Goal: Information Seeking & Learning: Learn about a topic

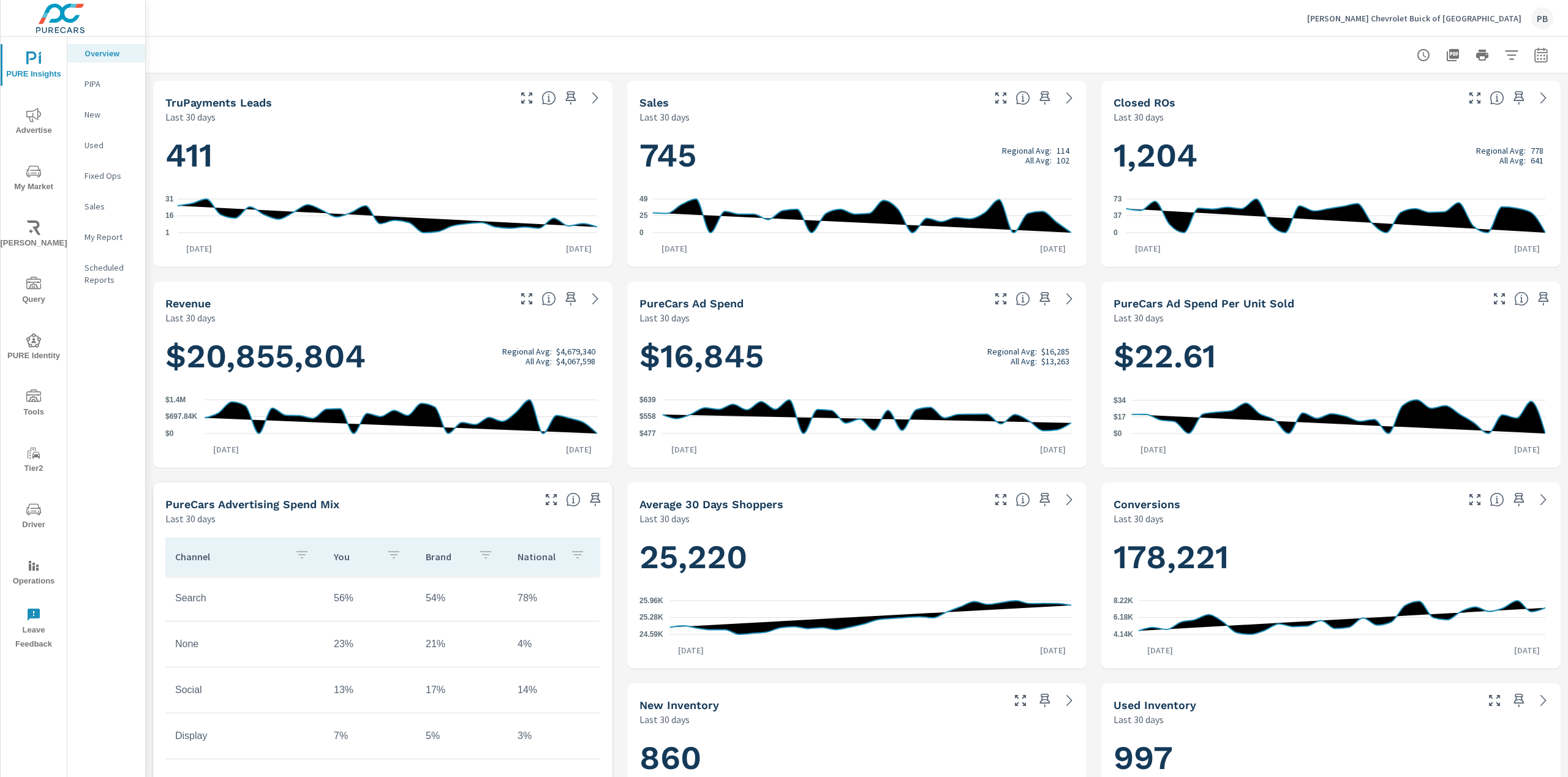
scroll to position [1, 0]
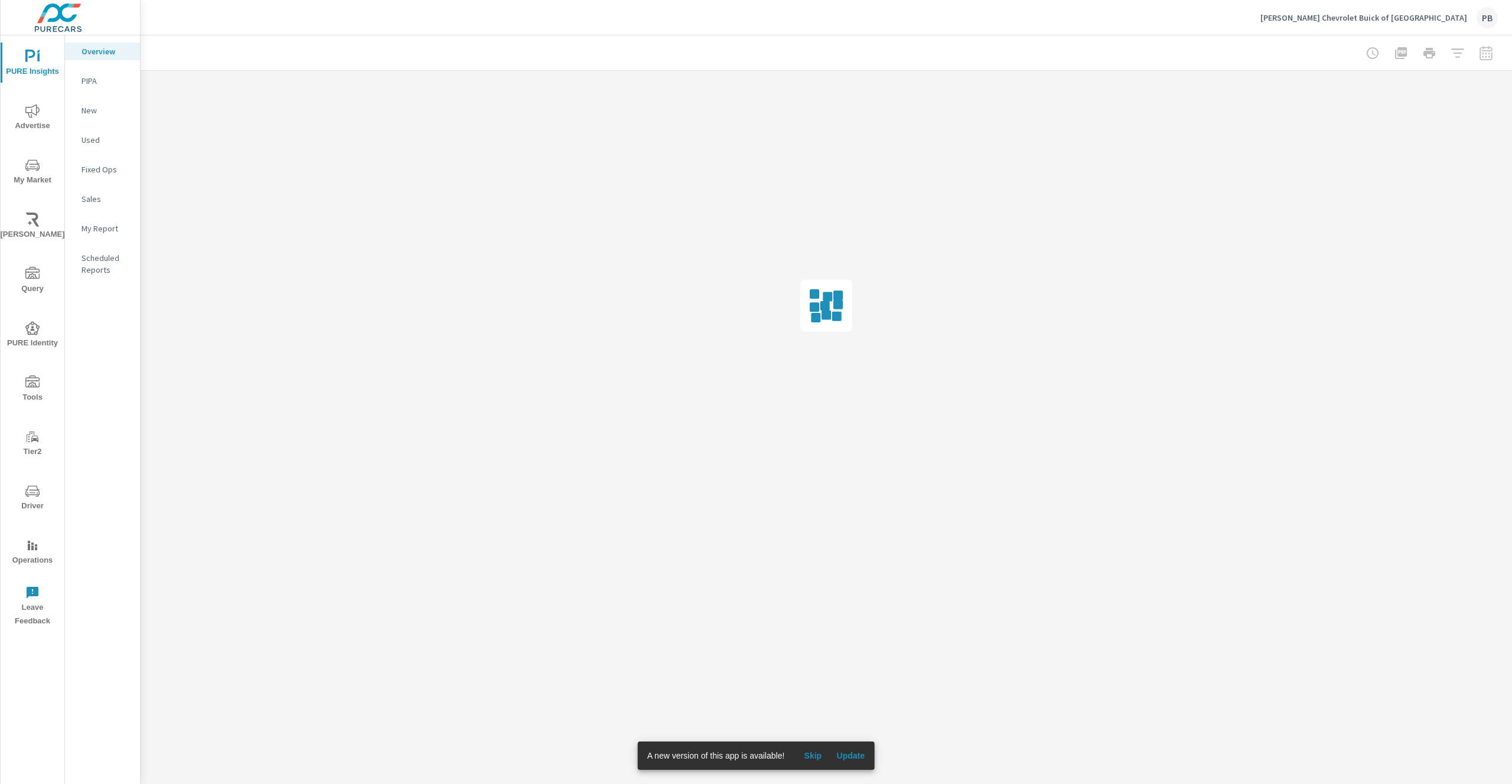
click at [853, 753] on span "Update" at bounding box center [850, 756] width 28 height 10
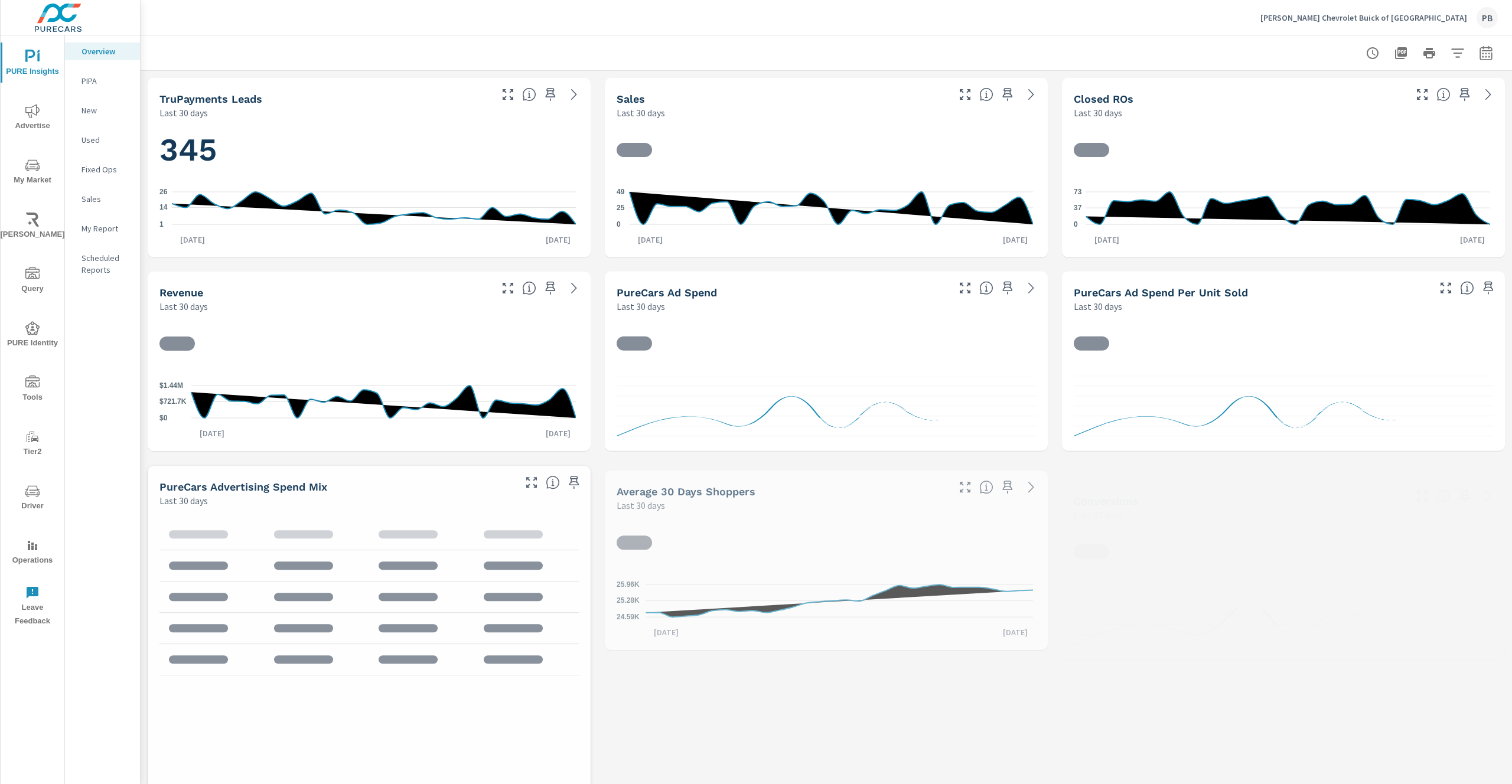
click at [28, 113] on icon "nav menu" at bounding box center [32, 111] width 14 height 13
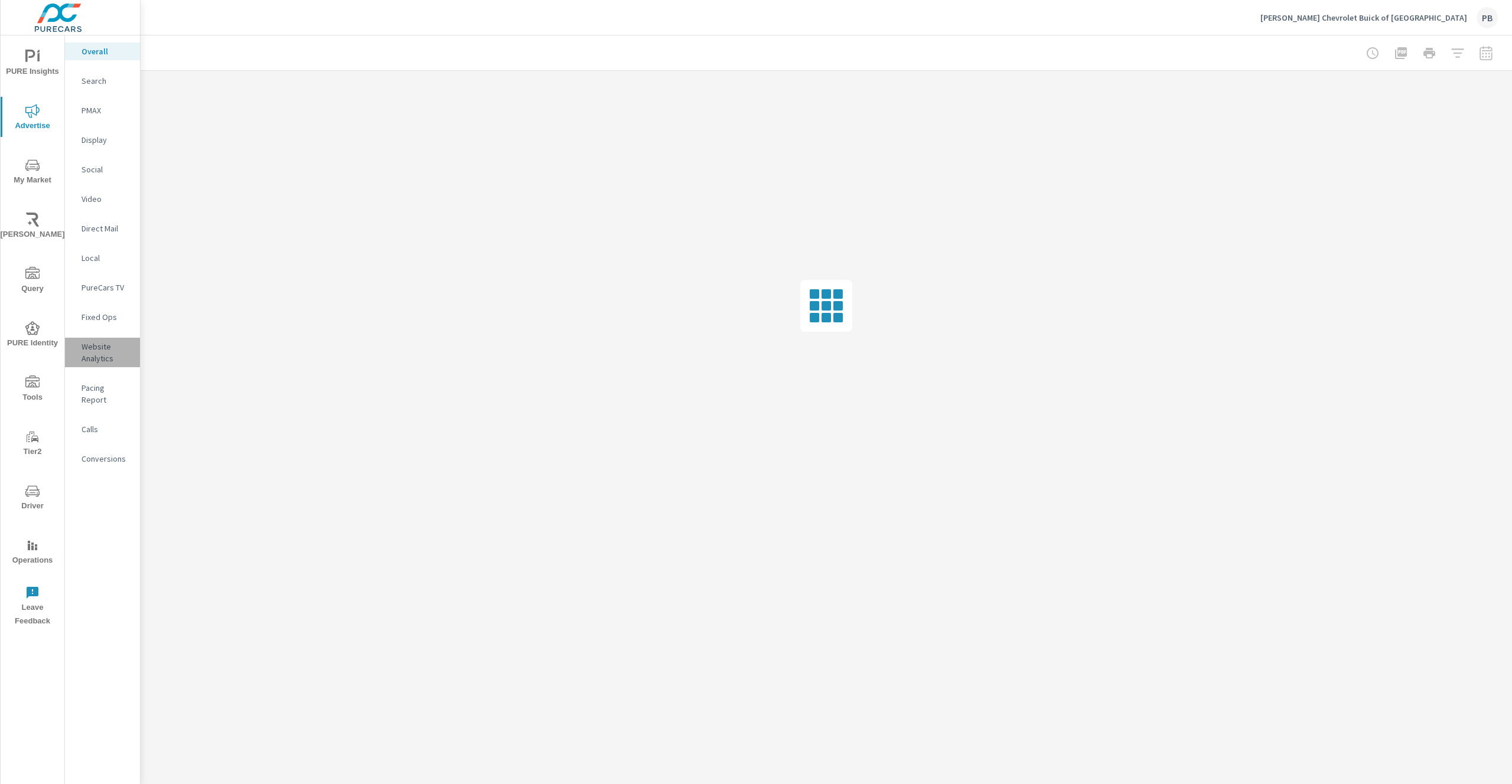
click at [104, 360] on p "Website Analytics" at bounding box center [106, 352] width 49 height 24
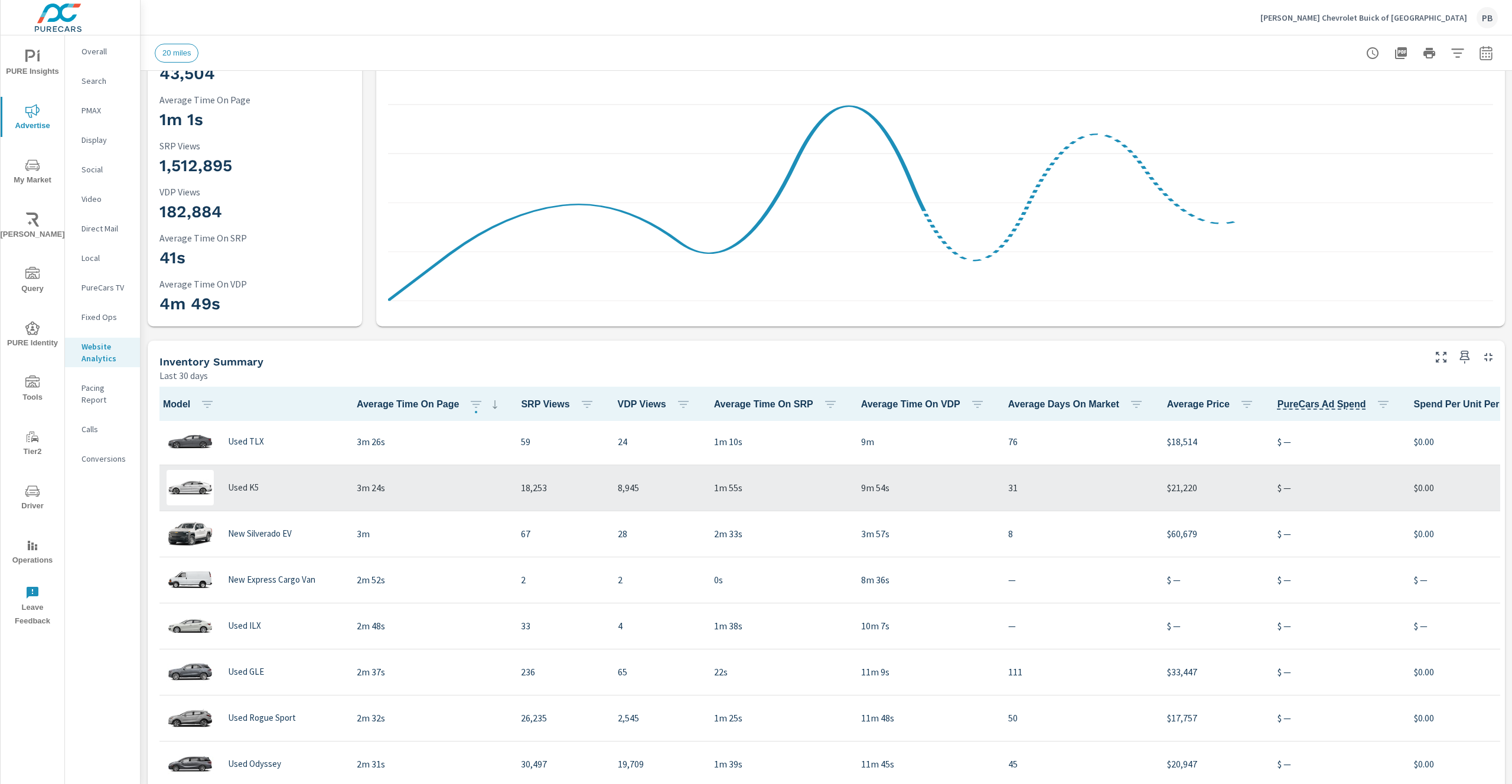
scroll to position [147, 0]
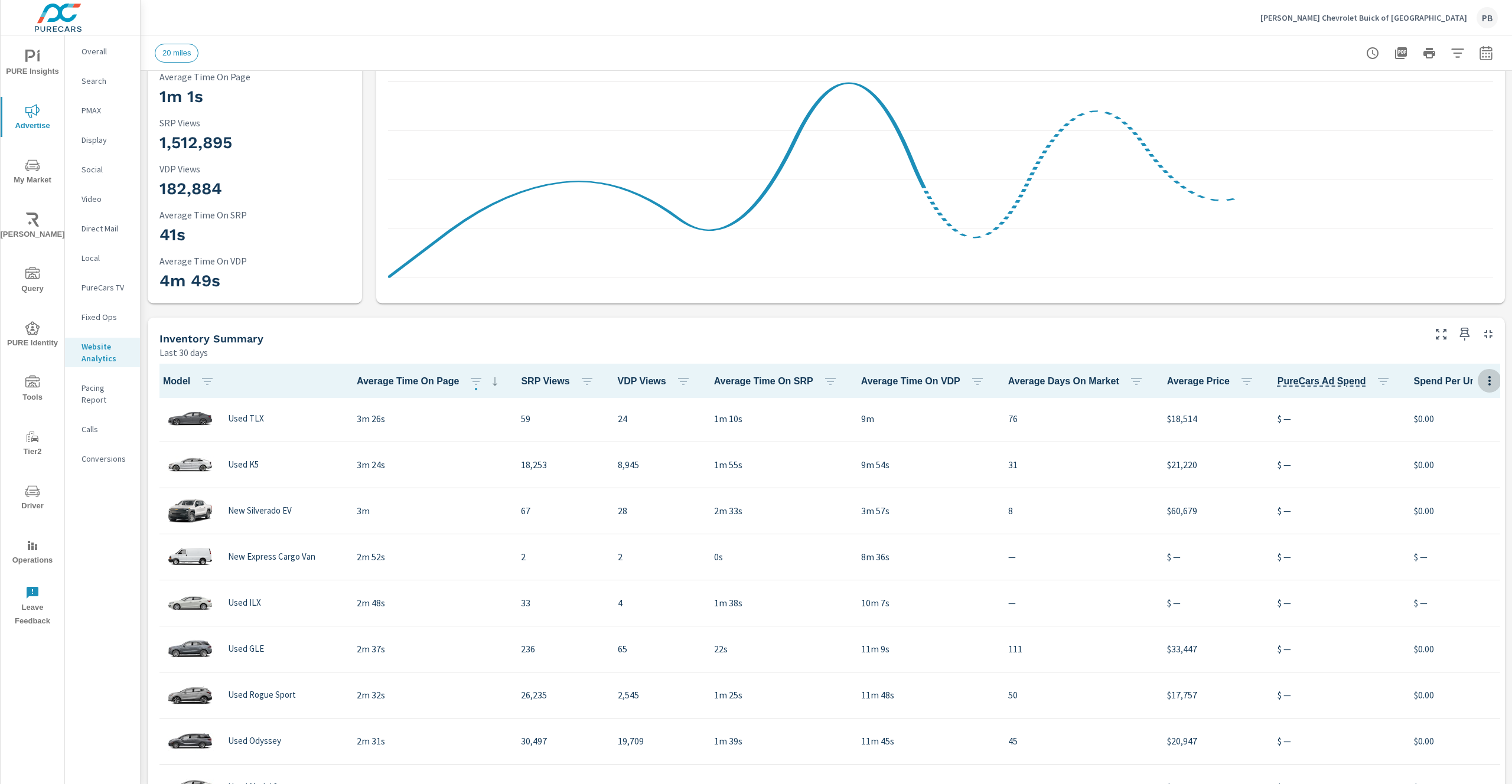
click at [1482, 381] on button "button" at bounding box center [1490, 380] width 24 height 24
click at [1376, 329] on div at bounding box center [756, 392] width 1512 height 784
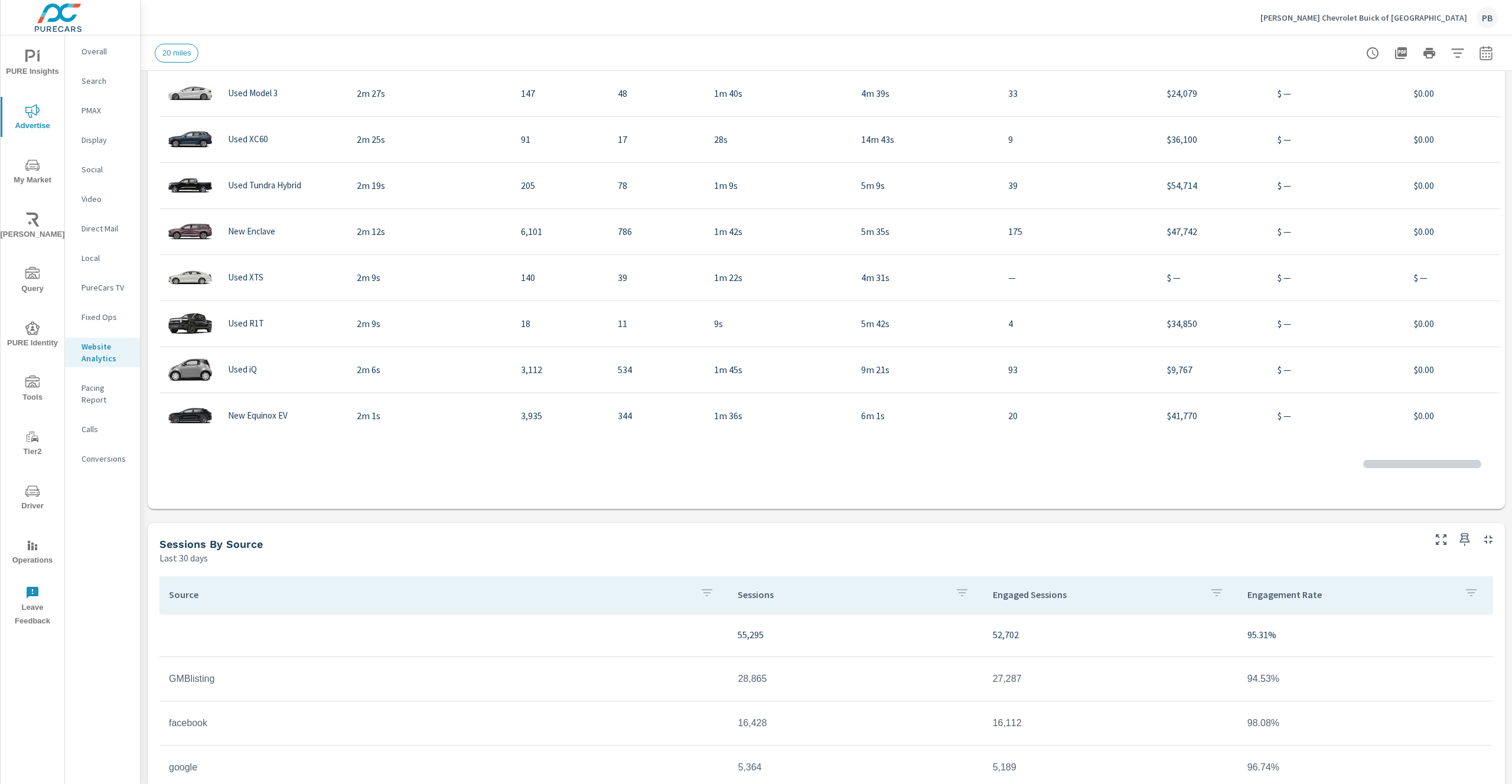
scroll to position [739, 0]
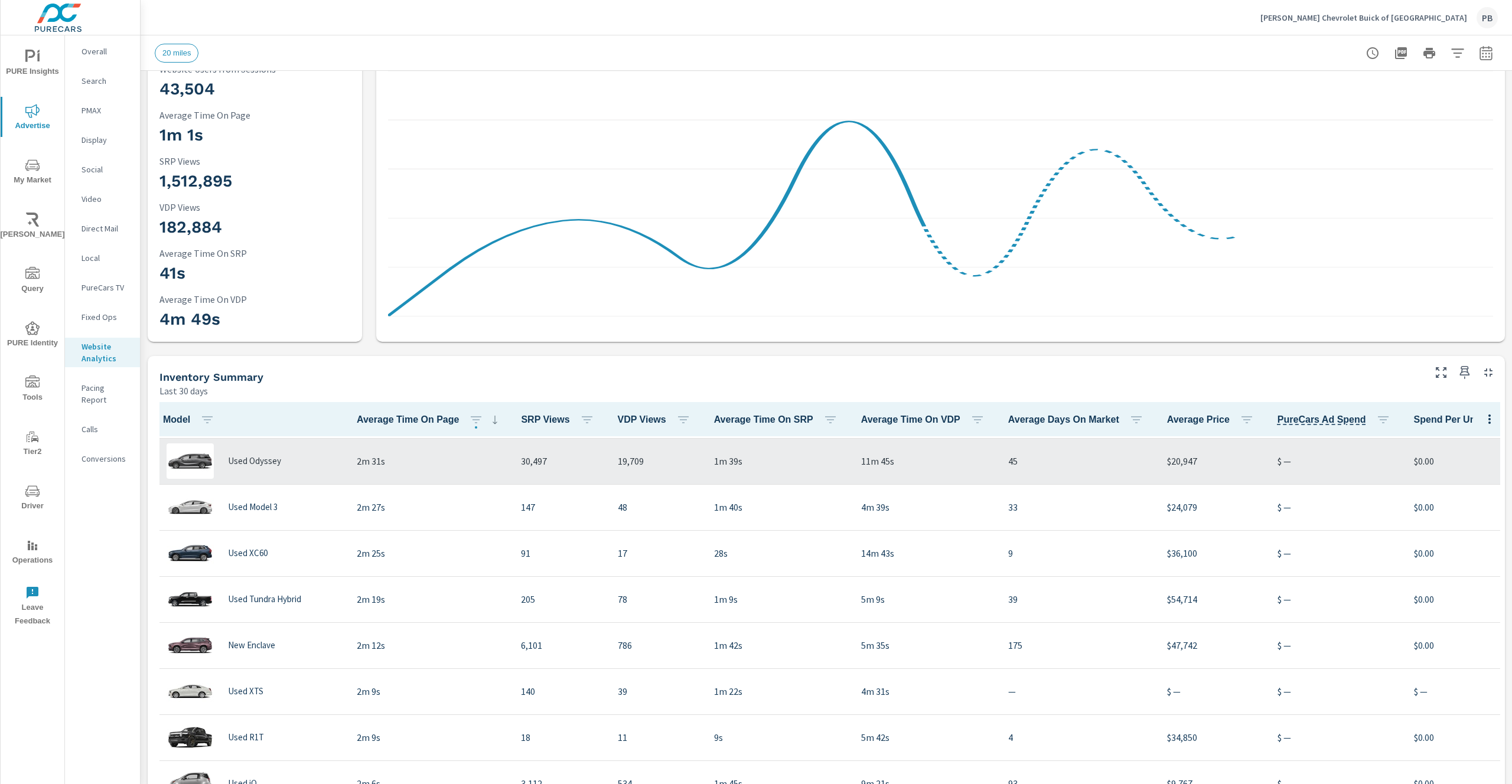
scroll to position [123, 0]
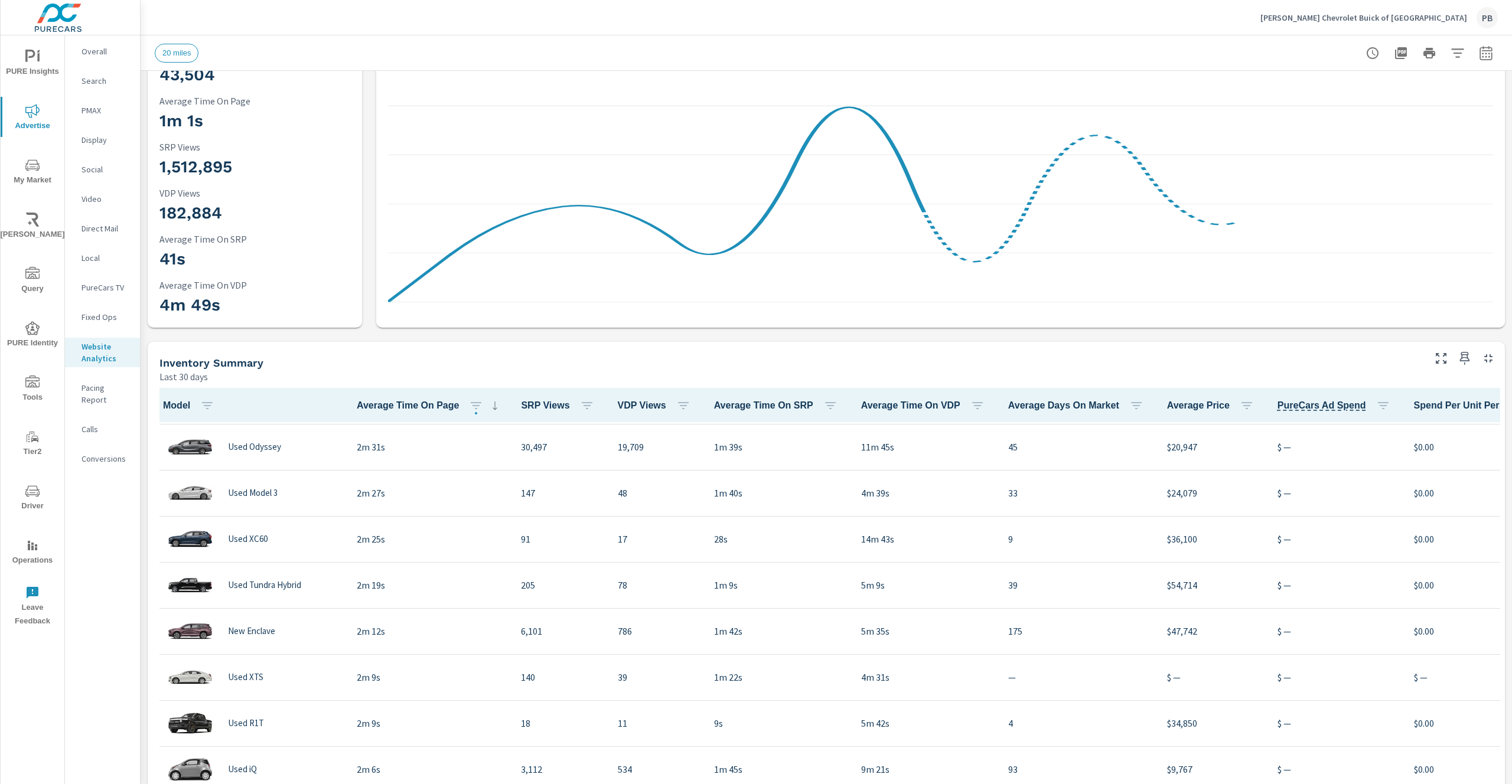
scroll to position [552, 0]
click at [1489, 405] on icon "button" at bounding box center [1490, 405] width 2 height 10
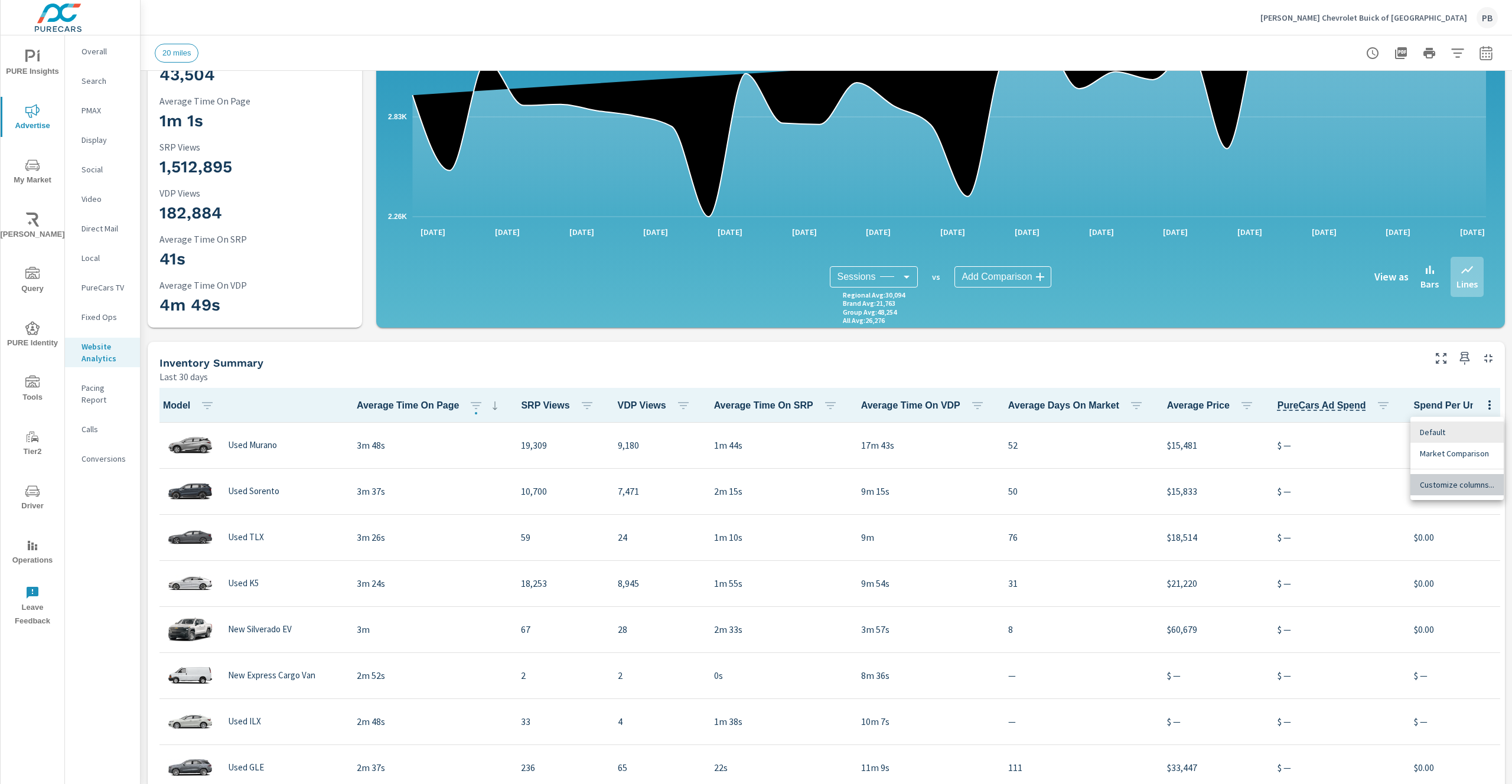
click at [1468, 482] on span "Customize columns..." at bounding box center [1457, 485] width 74 height 12
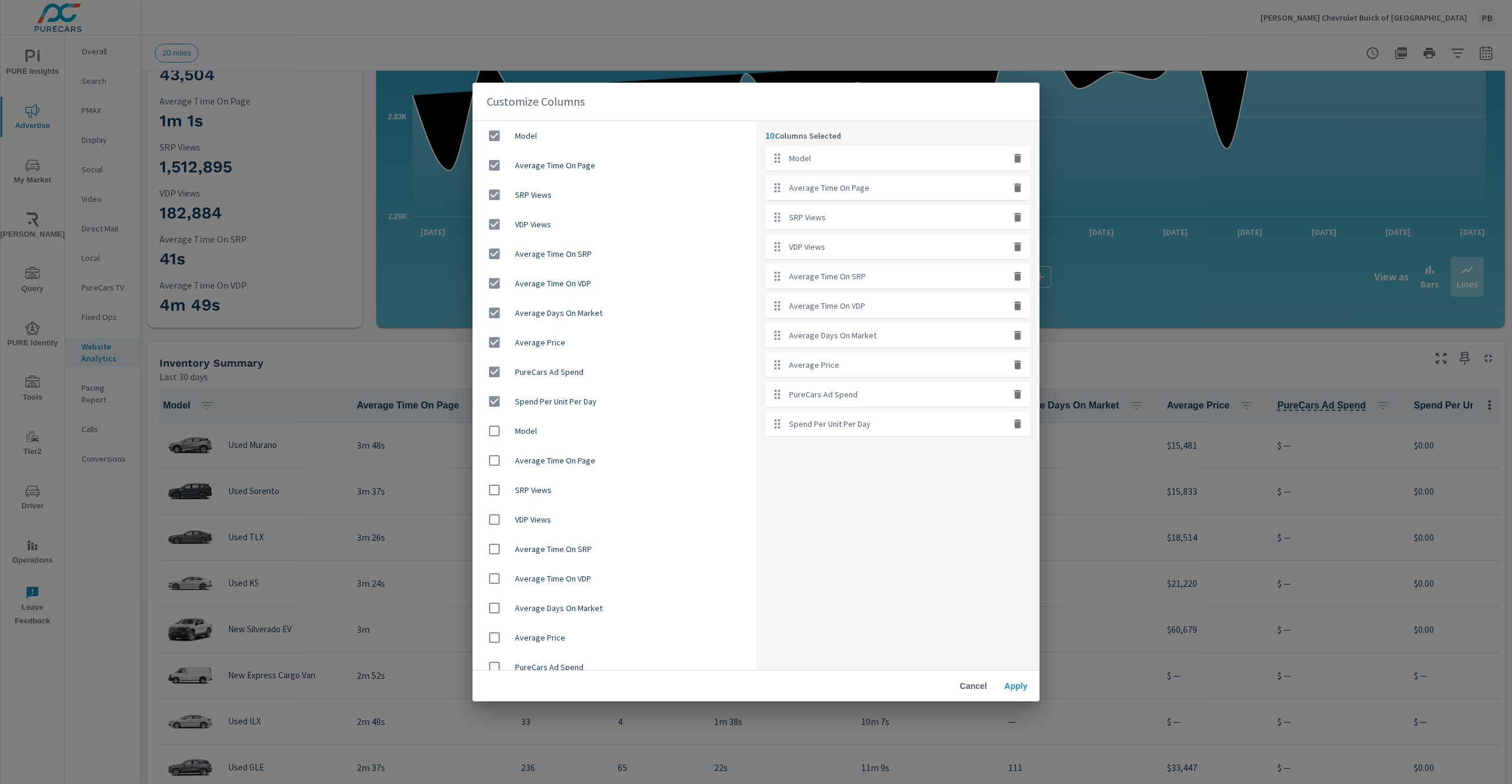
click at [495, 429] on input "checkbox" at bounding box center [494, 431] width 25 height 25
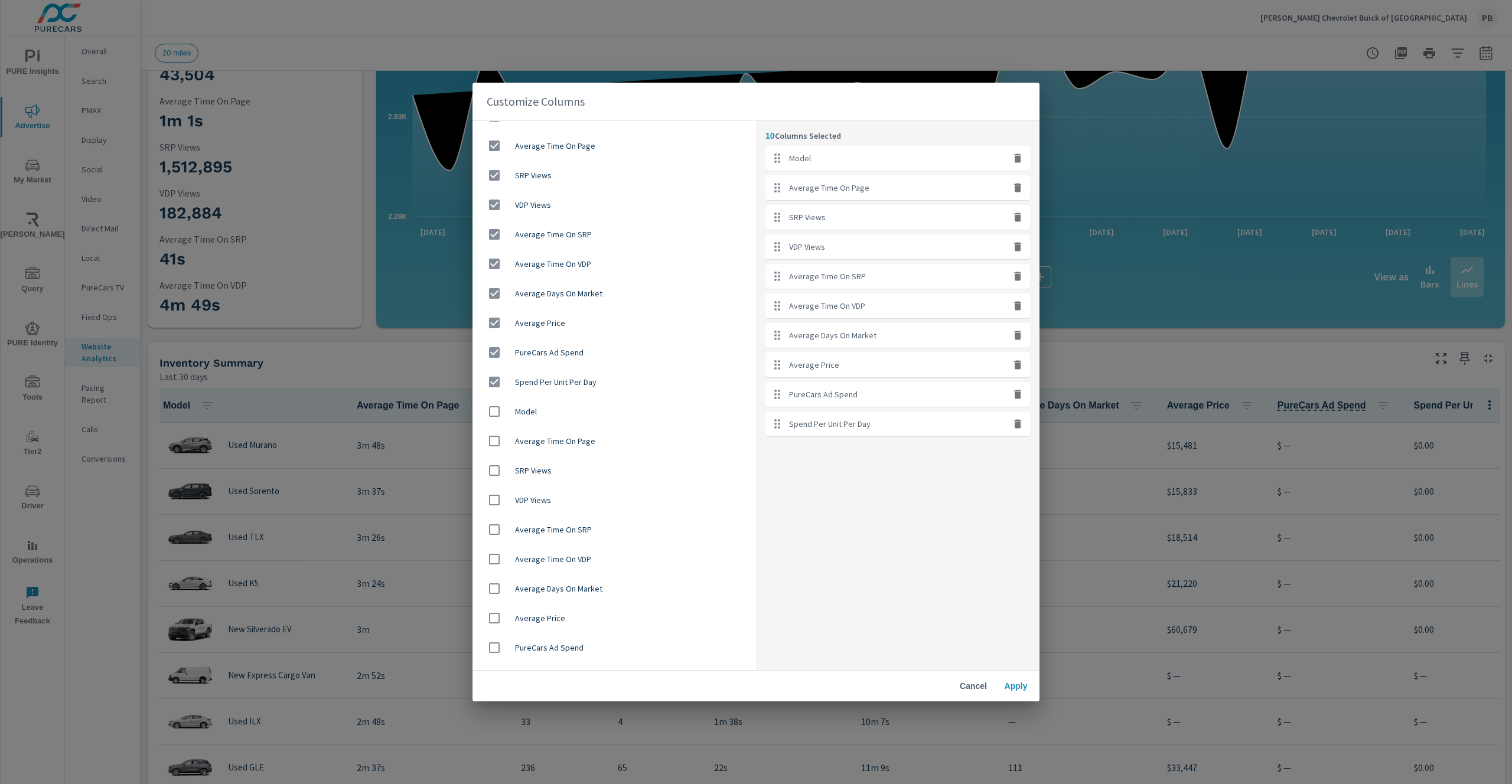
scroll to position [41, 0]
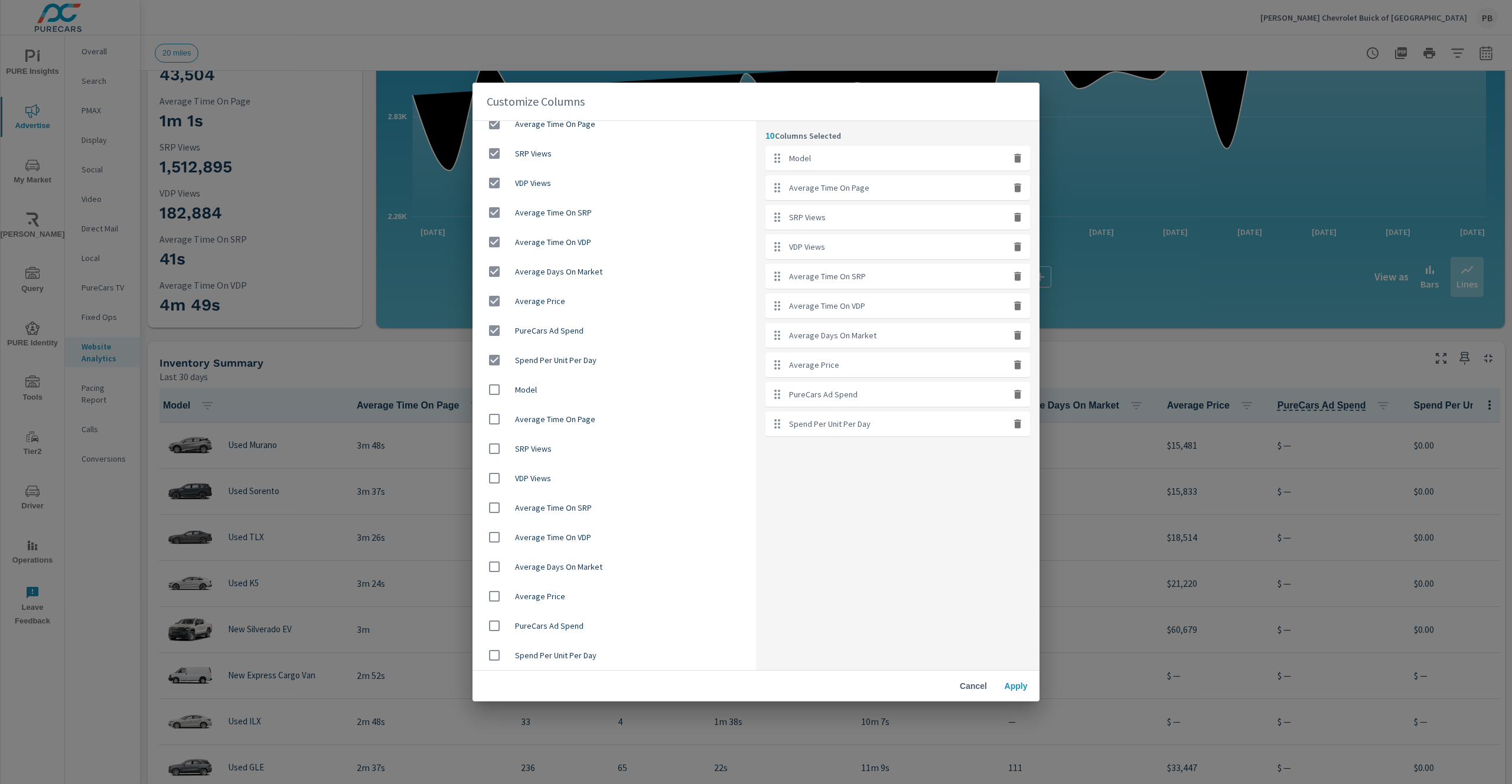
click at [533, 100] on span "Model" at bounding box center [630, 94] width 231 height 12
checkbox input "false"
click at [958, 681] on button "Cancel" at bounding box center [973, 686] width 38 height 21
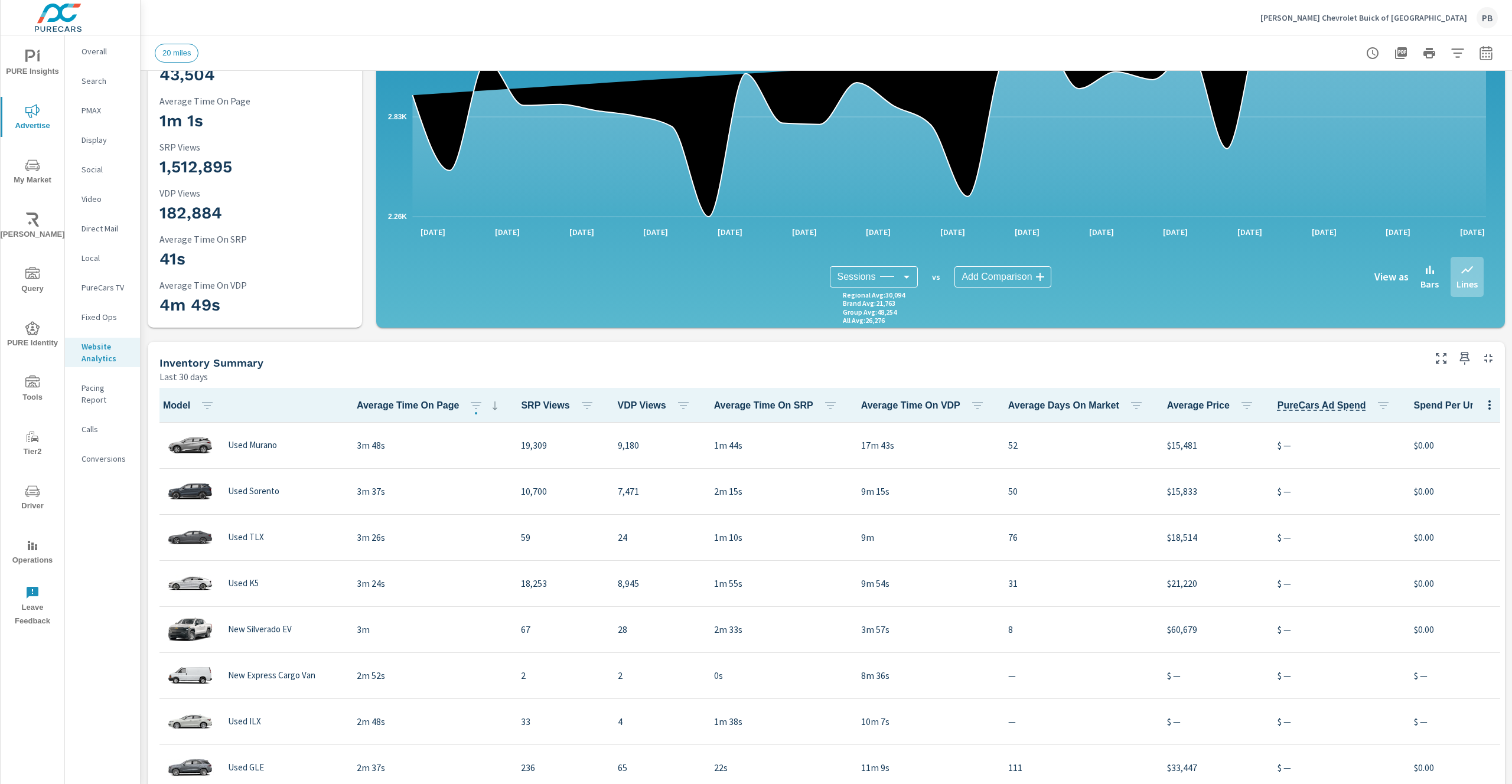
click at [1489, 405] on icon "button" at bounding box center [1490, 405] width 2 height 10
click at [1467, 448] on span "Market Comparison" at bounding box center [1457, 453] width 74 height 12
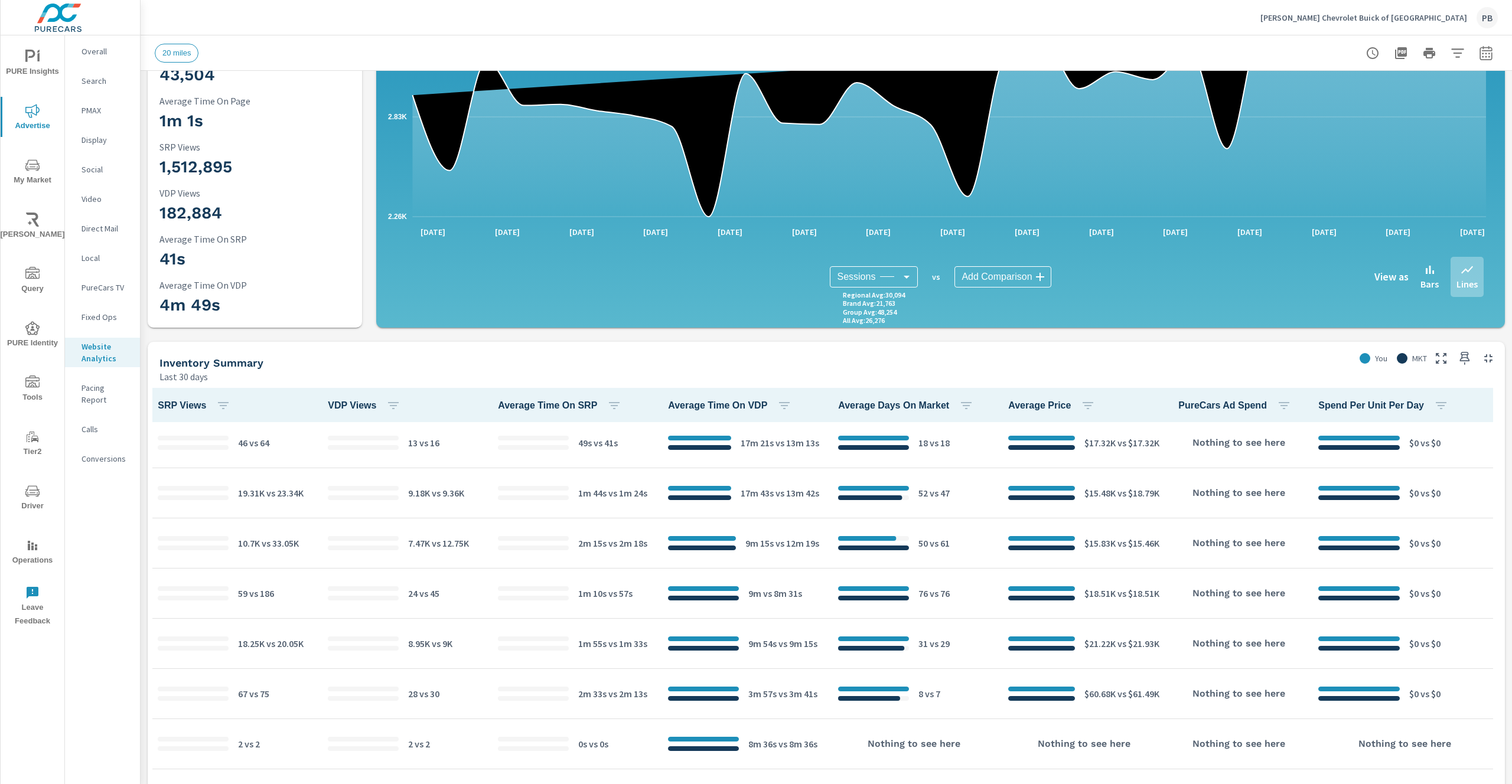
scroll to position [560, 1772]
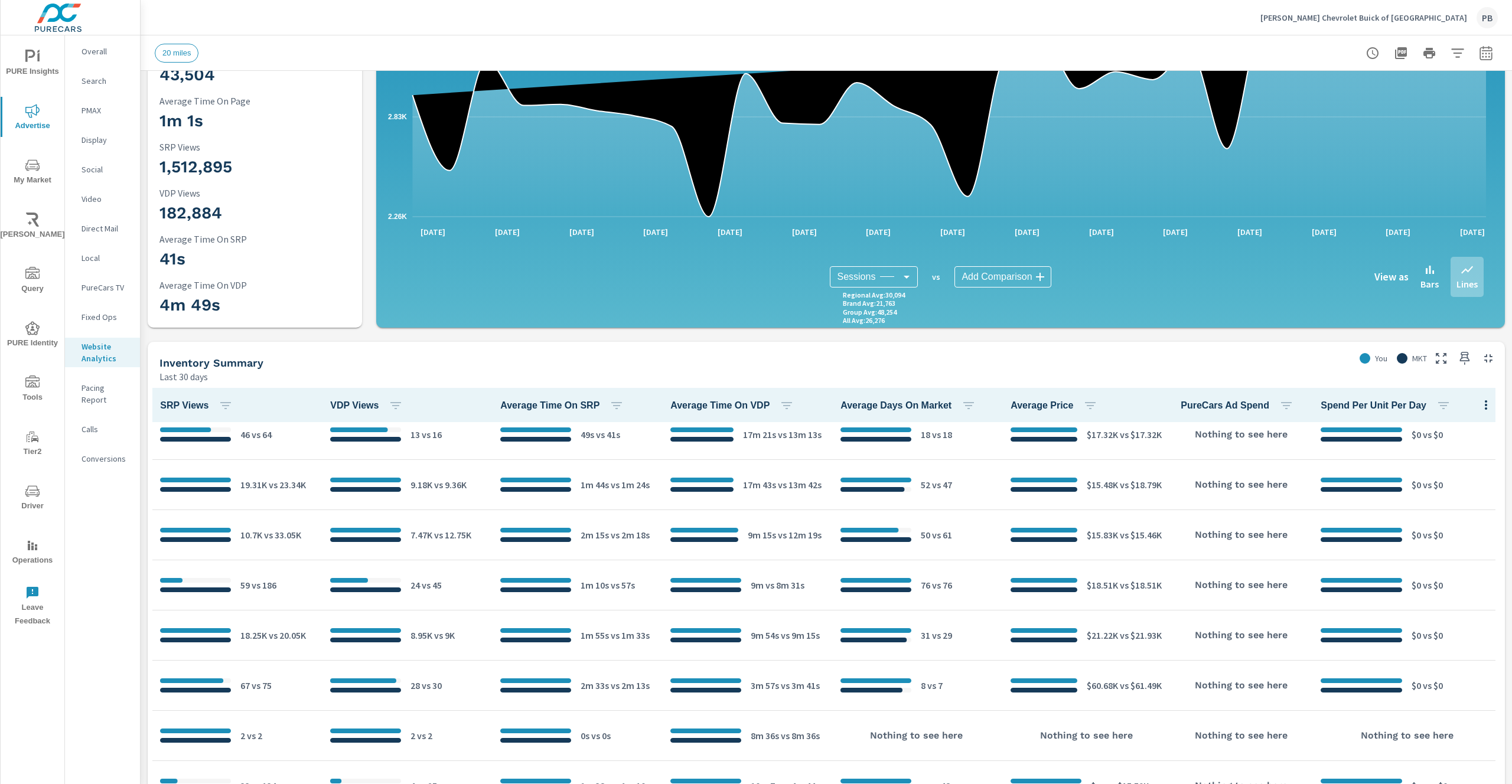
click at [1475, 414] on button "button" at bounding box center [1487, 405] width 24 height 24
click at [1455, 484] on span "Customize columns..." at bounding box center [1457, 485] width 74 height 12
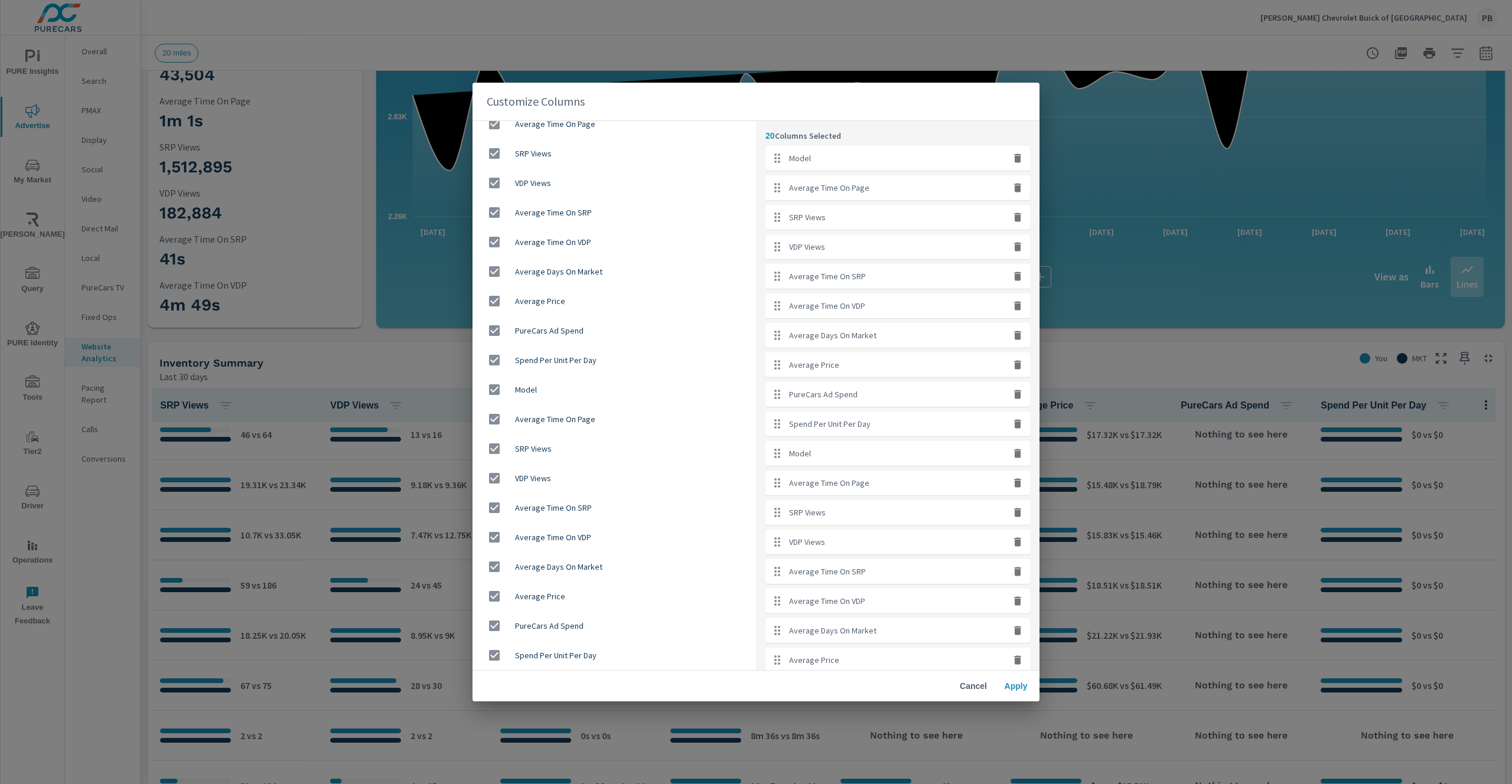
scroll to position [0, 0]
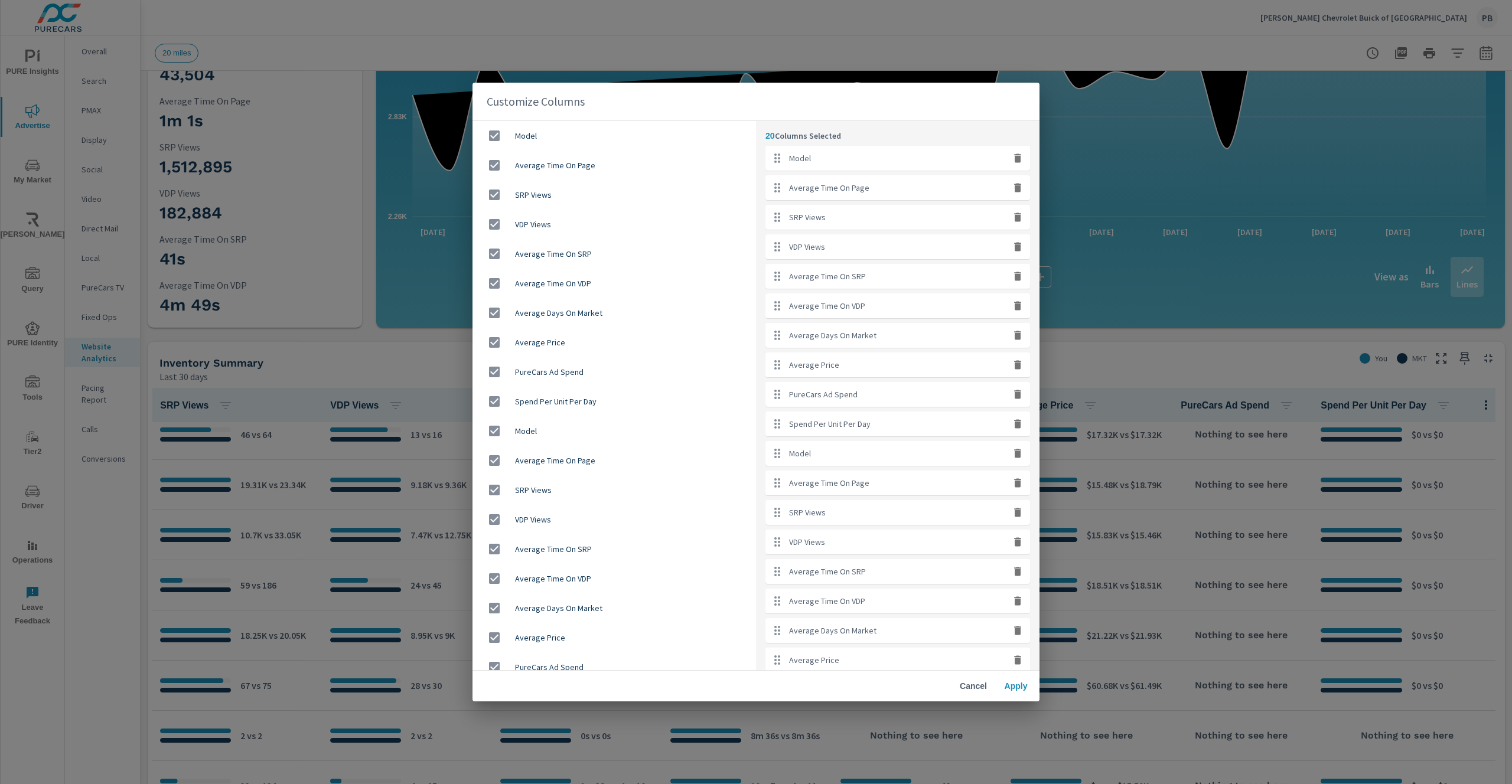
click at [492, 164] on input "checkbox" at bounding box center [494, 165] width 25 height 25
checkbox input "false"
click at [492, 203] on input "checkbox" at bounding box center [494, 195] width 25 height 25
checkbox input "false"
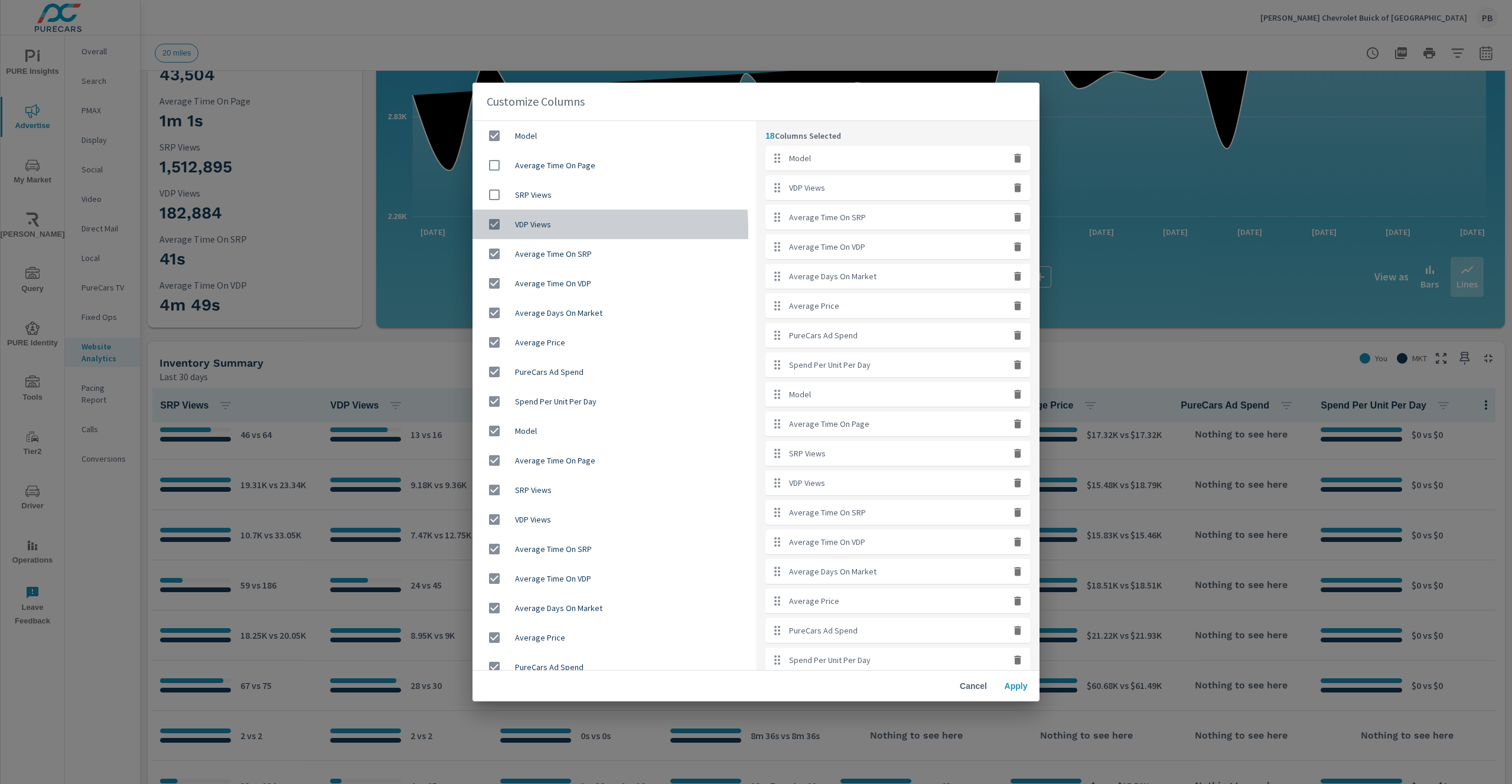
click at [494, 230] on input "checkbox" at bounding box center [494, 224] width 25 height 25
checkbox input "false"
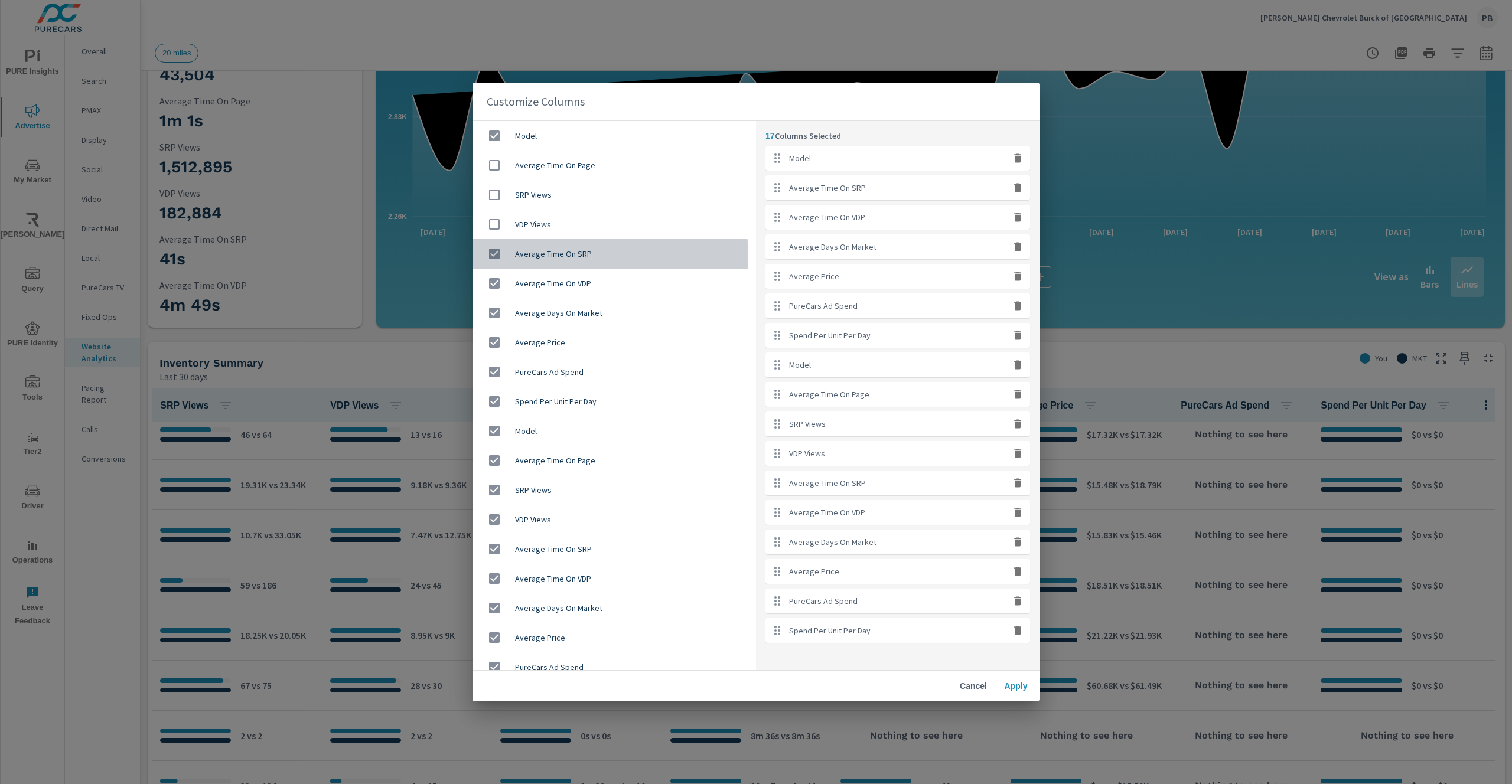
click at [495, 259] on input "checkbox" at bounding box center [494, 254] width 25 height 25
checkbox input "false"
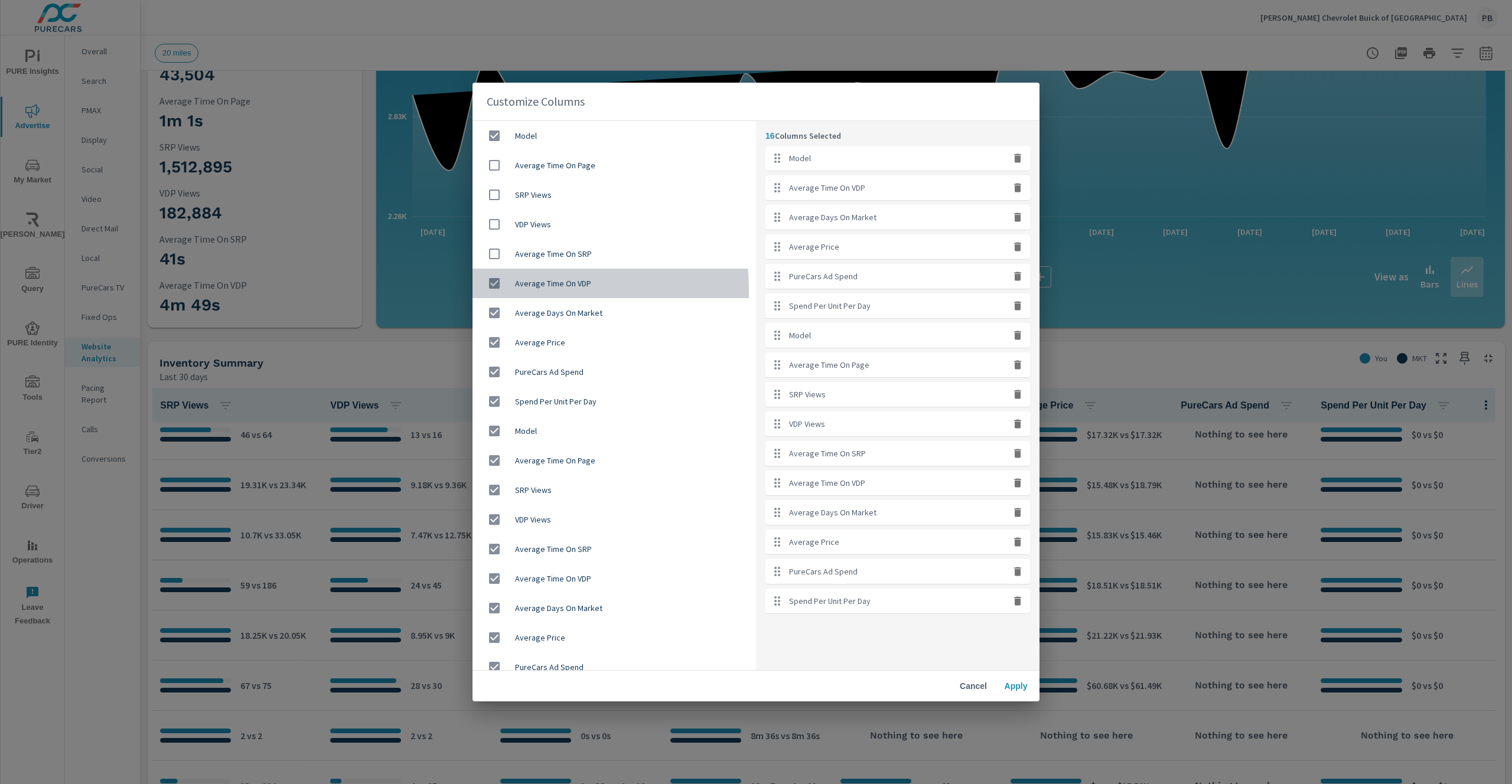
click at [496, 292] on input "checkbox" at bounding box center [494, 283] width 25 height 25
checkbox input "false"
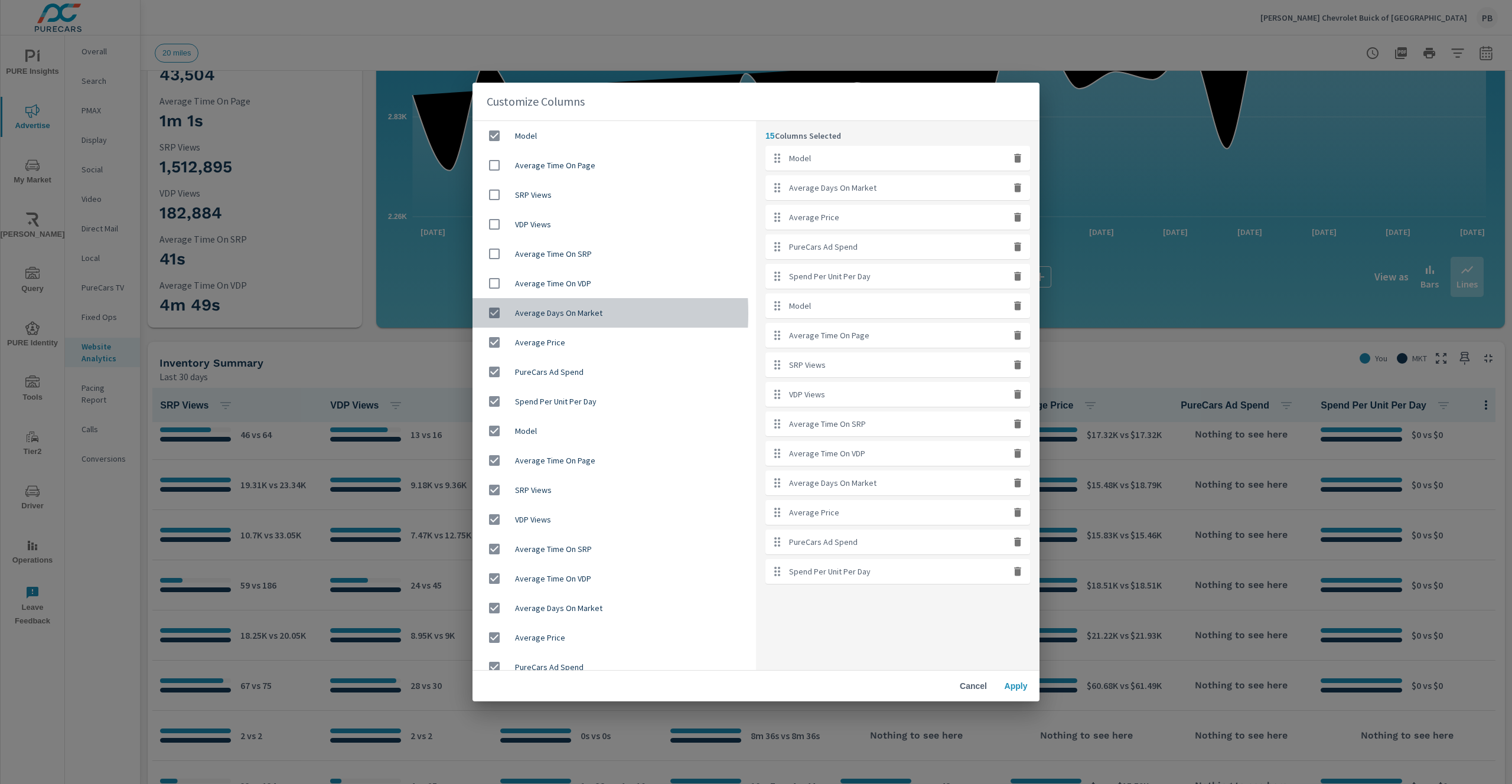
click at [490, 313] on input "checkbox" at bounding box center [494, 313] width 25 height 25
checkbox input "false"
click at [493, 357] on div "PureCars Ad Spend" at bounding box center [614, 371] width 284 height 29
checkbox input "false"
click at [493, 344] on input "checkbox" at bounding box center [494, 342] width 25 height 25
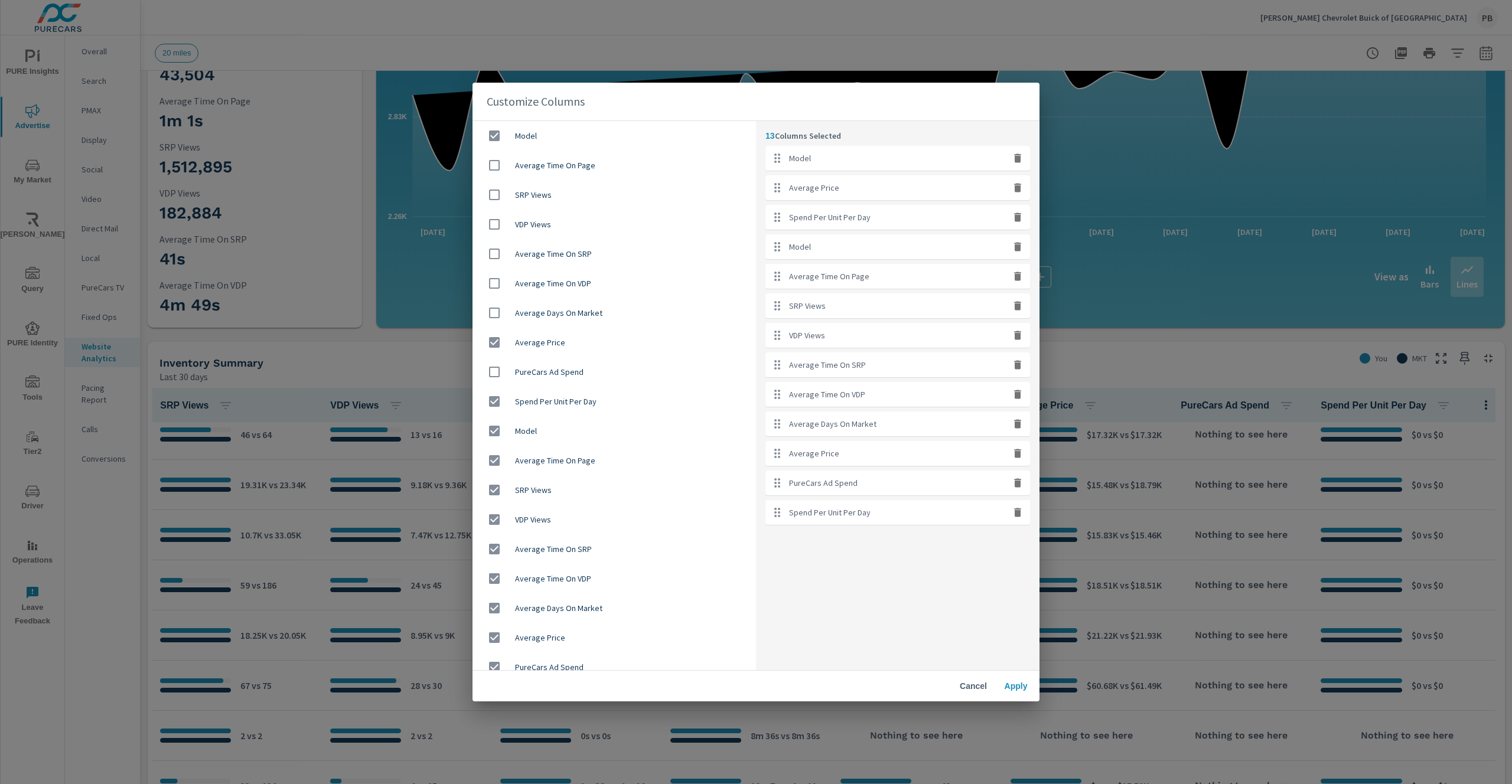
checkbox input "false"
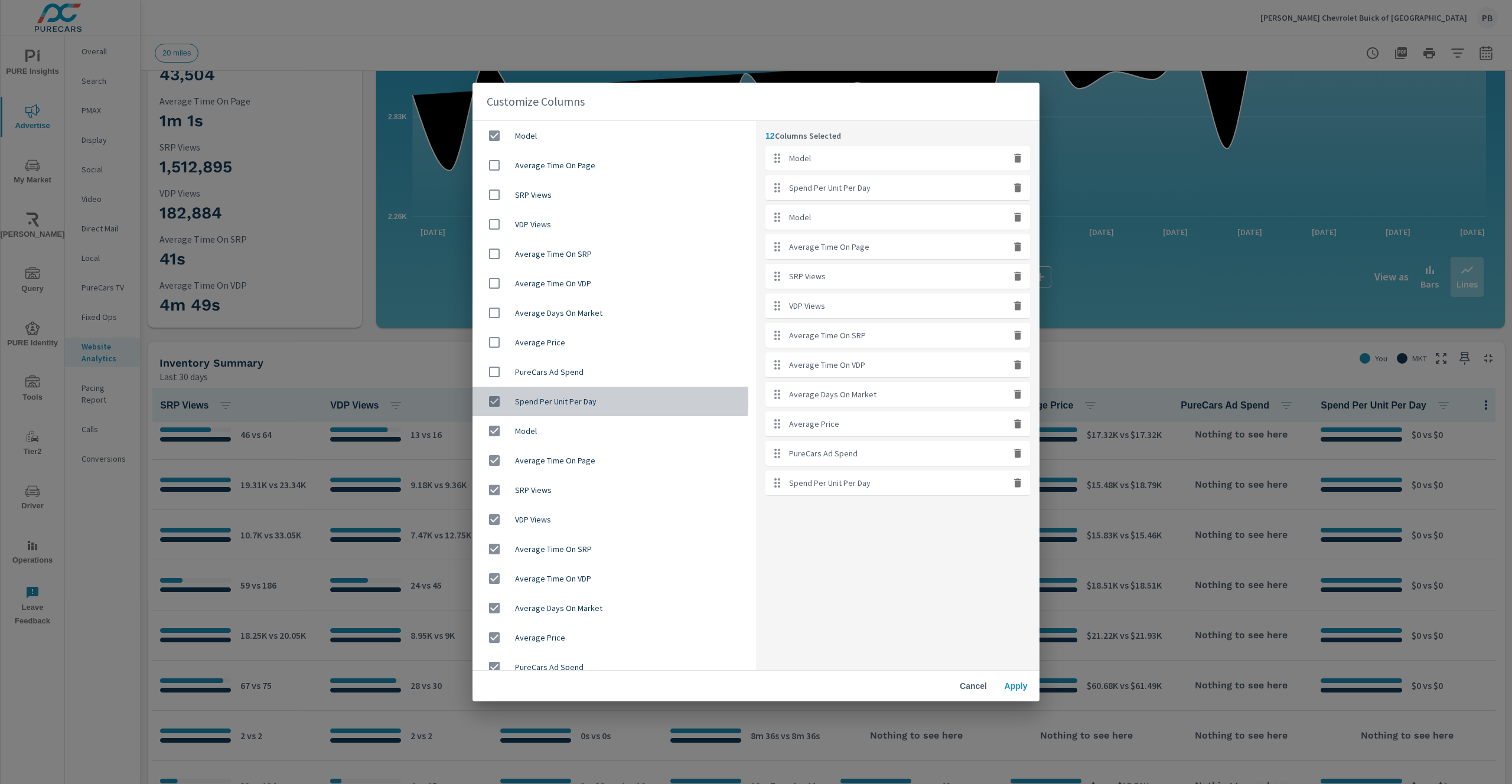
click at [494, 398] on input "checkbox" at bounding box center [494, 401] width 25 height 25
checkbox input "false"
click at [495, 453] on input "checkbox" at bounding box center [494, 460] width 25 height 25
checkbox input "false"
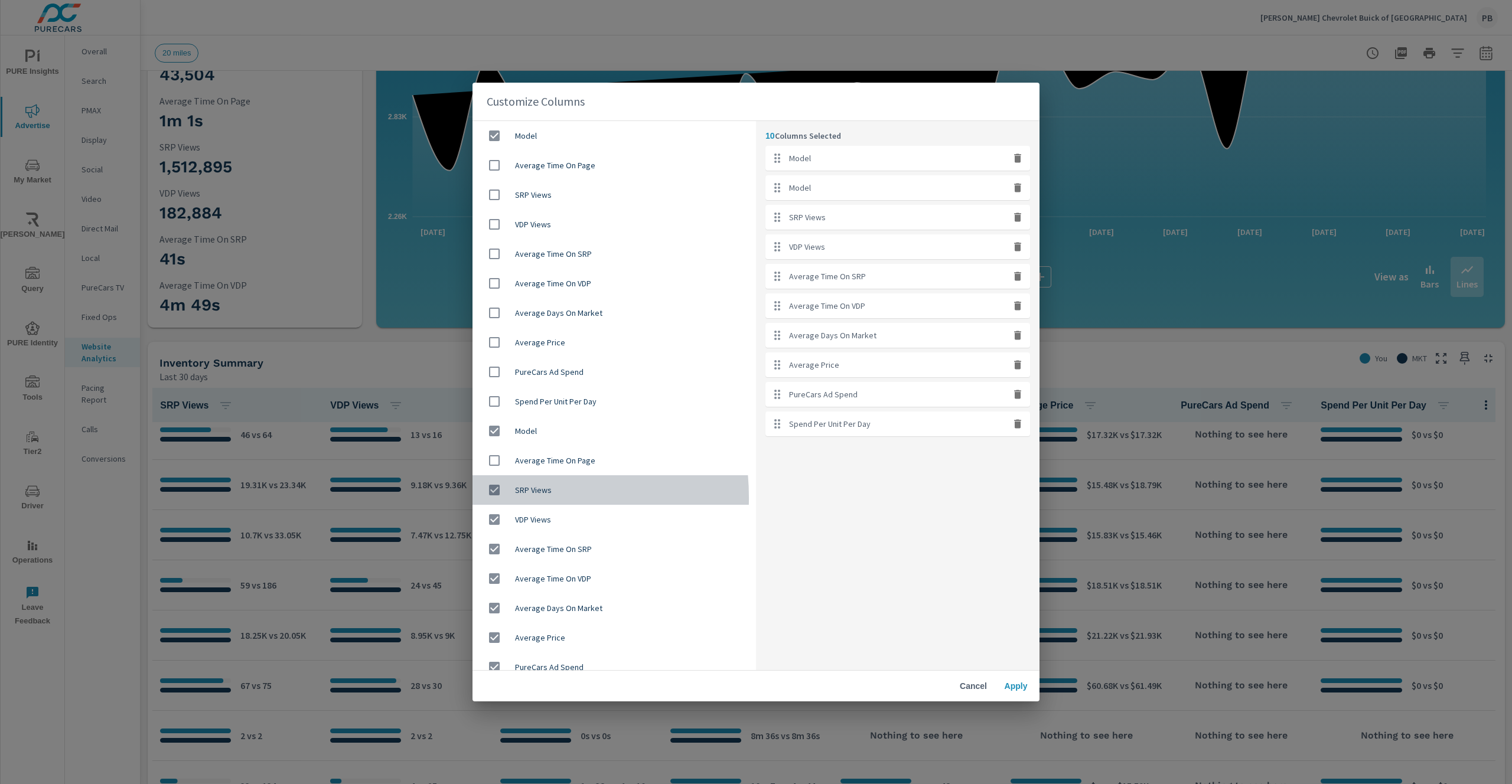
click at [490, 494] on input "checkbox" at bounding box center [494, 489] width 25 height 25
checkbox input "false"
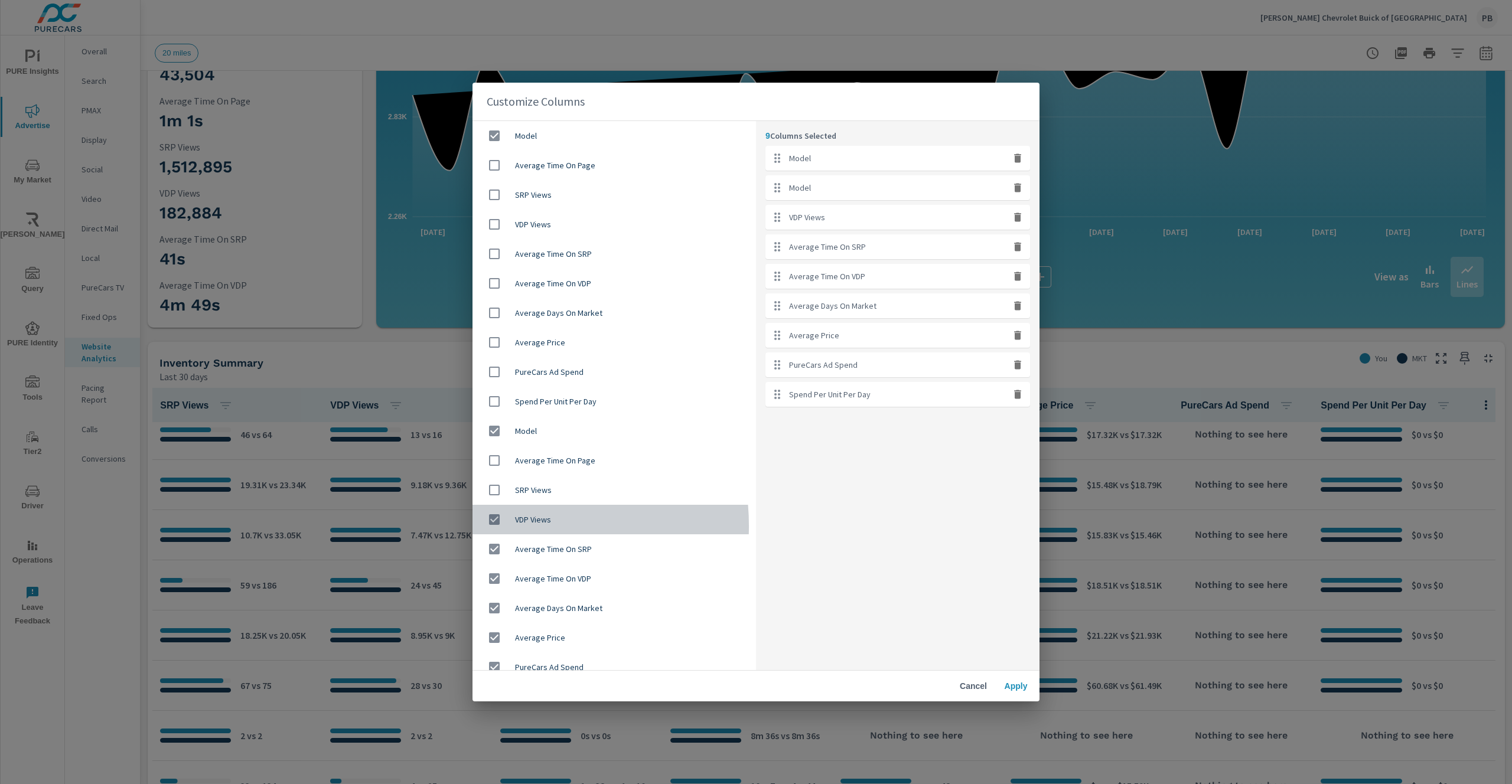
click at [496, 525] on input "checkbox" at bounding box center [494, 519] width 25 height 25
checkbox input "false"
click at [492, 554] on input "checkbox" at bounding box center [494, 548] width 25 height 25
checkbox input "false"
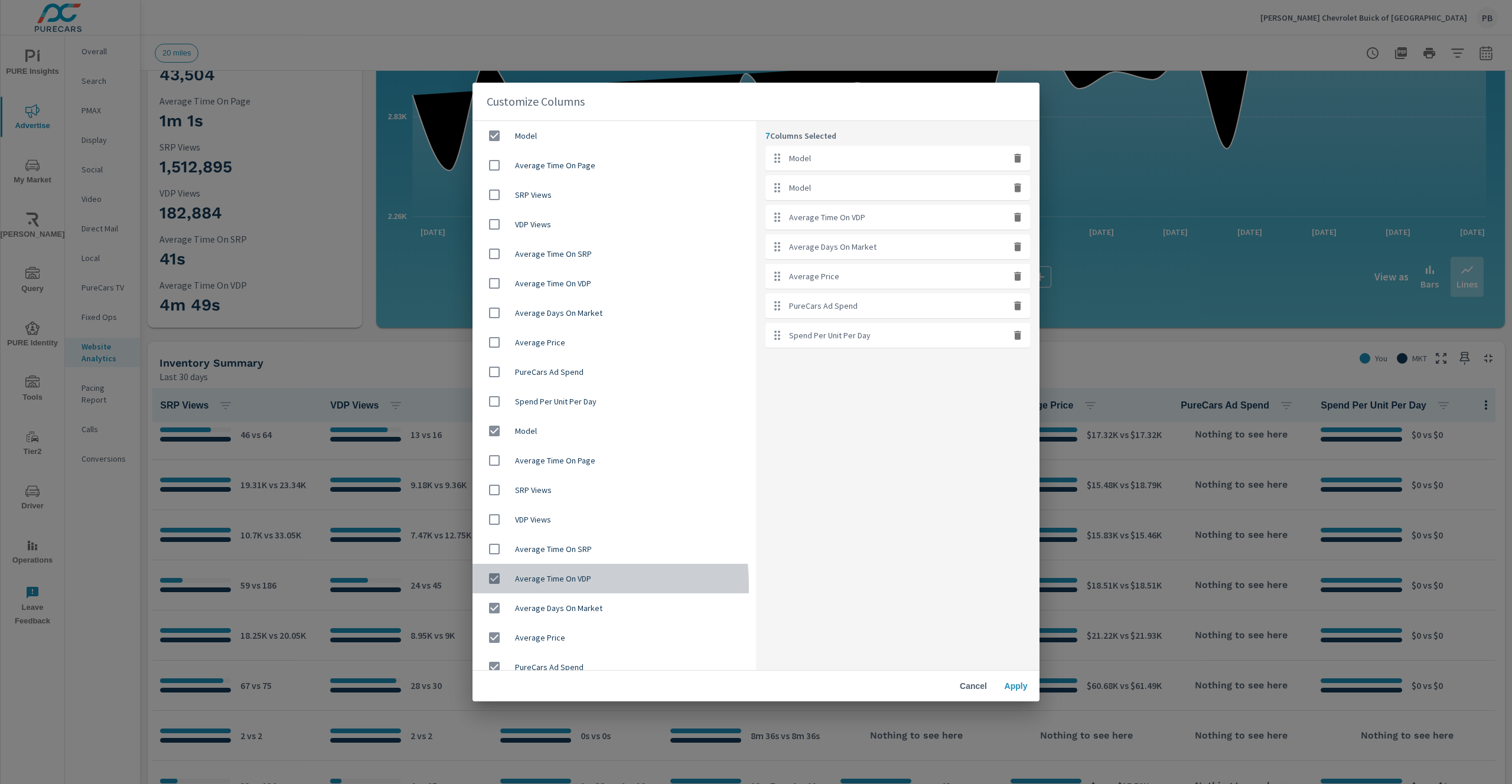
click at [494, 587] on input "checkbox" at bounding box center [494, 578] width 25 height 25
checkbox input "false"
click at [492, 605] on input "checkbox" at bounding box center [494, 607] width 25 height 25
checkbox input "false"
drag, startPoint x: 495, startPoint y: 643, endPoint x: 492, endPoint y: 666, distance: 23.2
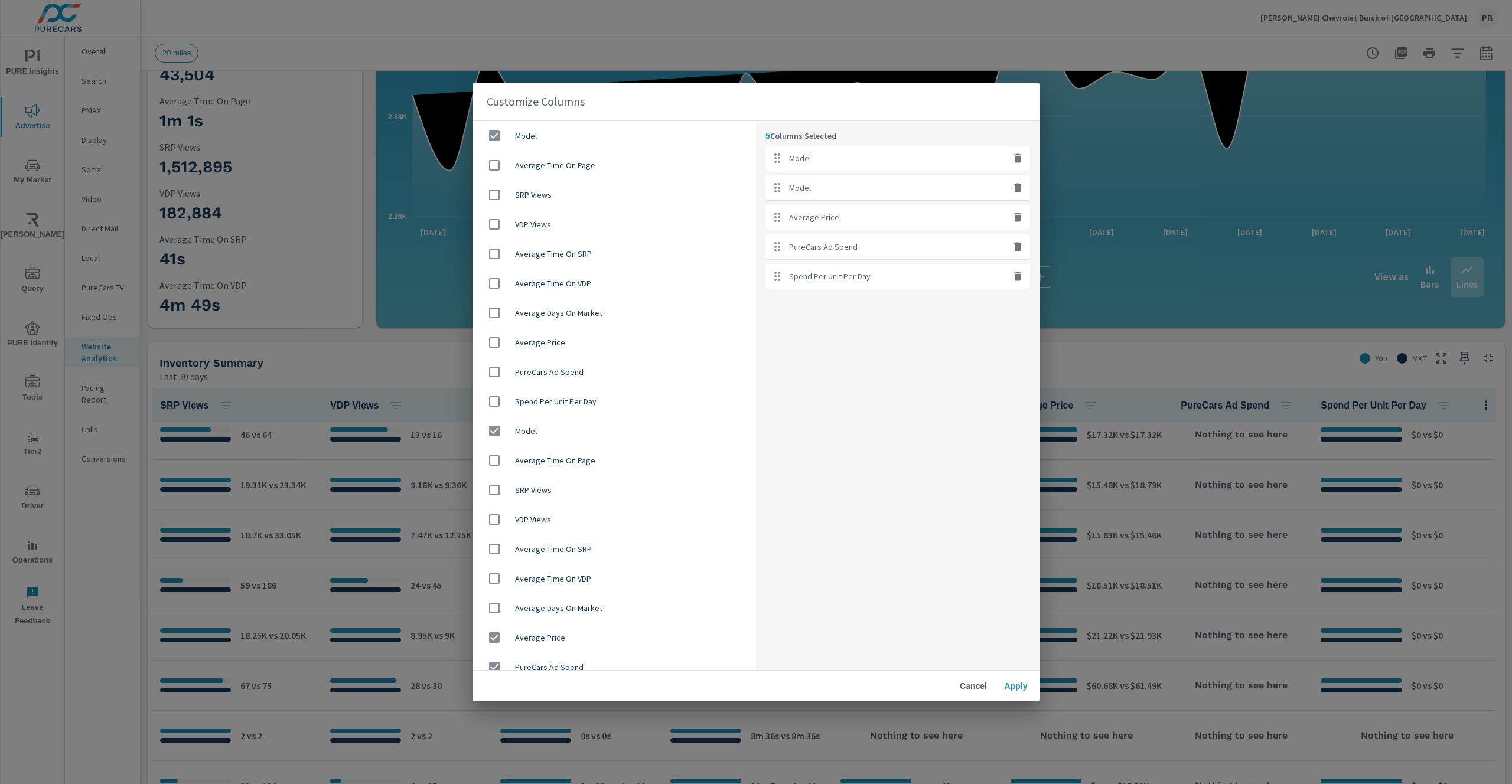
click at [495, 643] on input "checkbox" at bounding box center [494, 637] width 25 height 25
checkbox input "false"
click at [492, 666] on input "checkbox" at bounding box center [494, 667] width 25 height 25
checkbox input "false"
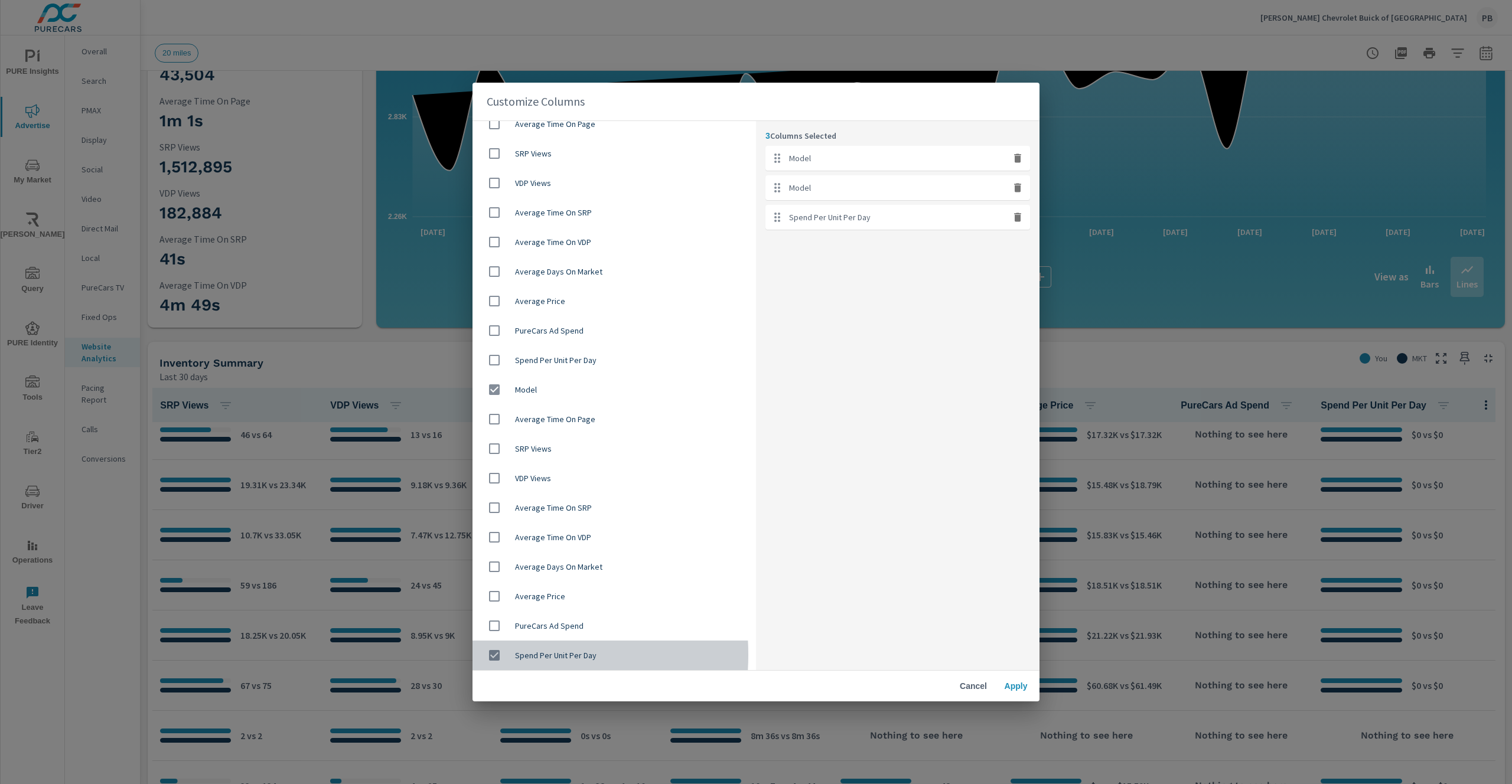
click at [499, 655] on input "checkbox" at bounding box center [494, 655] width 25 height 25
checkbox input "false"
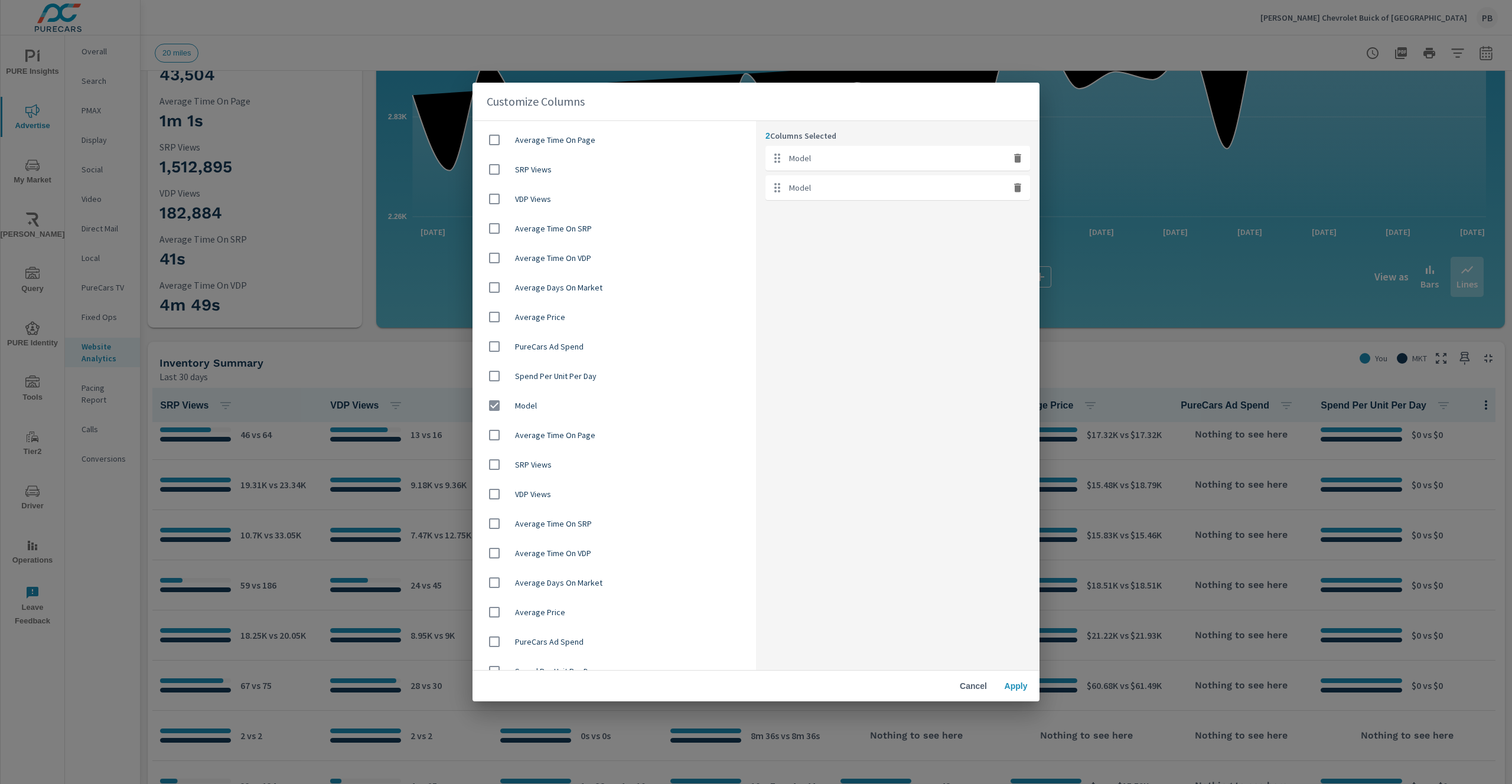
scroll to position [0, 0]
click at [1010, 693] on button "Apply" at bounding box center [1016, 686] width 38 height 21
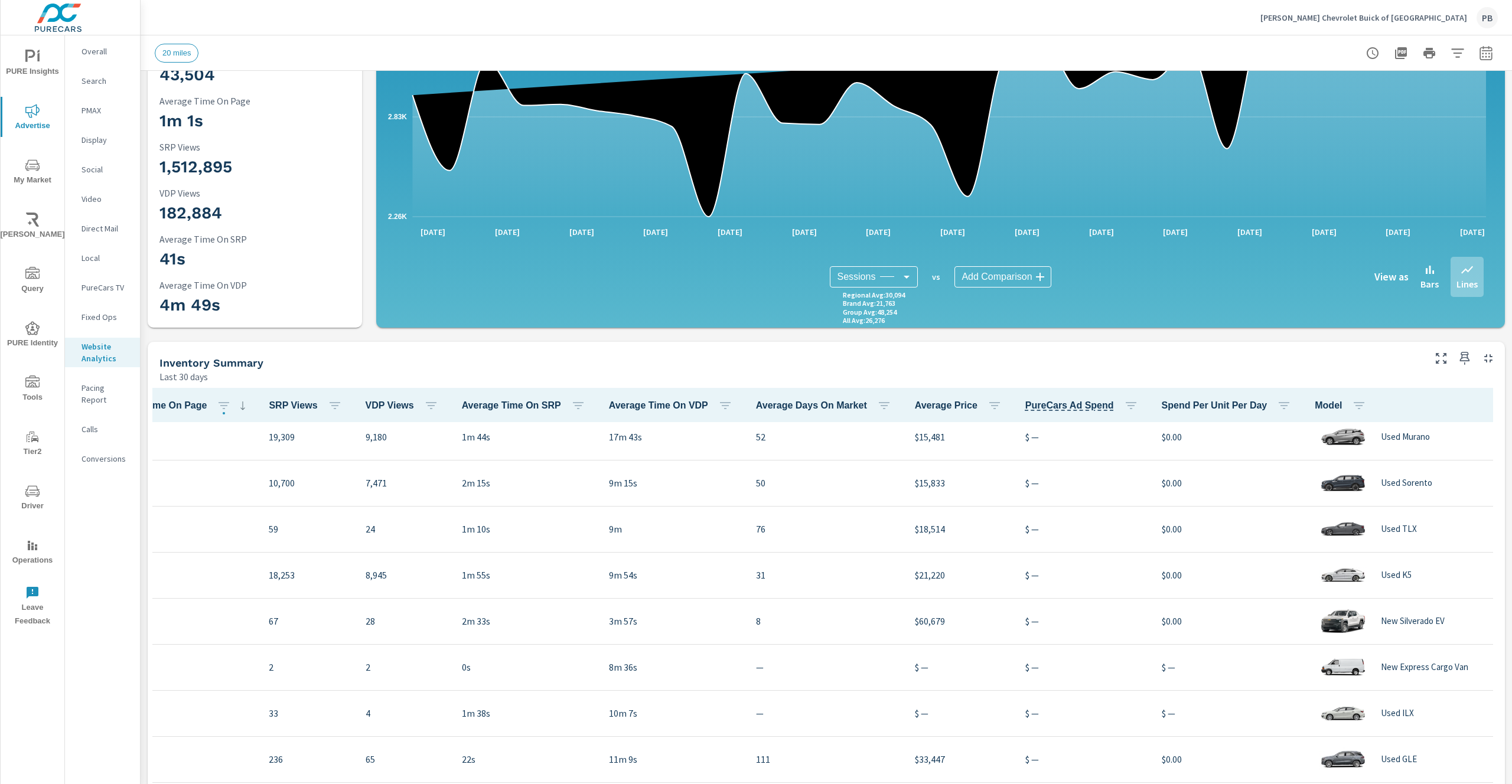
scroll to position [560, 254]
click at [1477, 399] on icon "button" at bounding box center [1484, 405] width 14 height 14
click at [1461, 489] on span "Customize columns..." at bounding box center [1457, 485] width 74 height 12
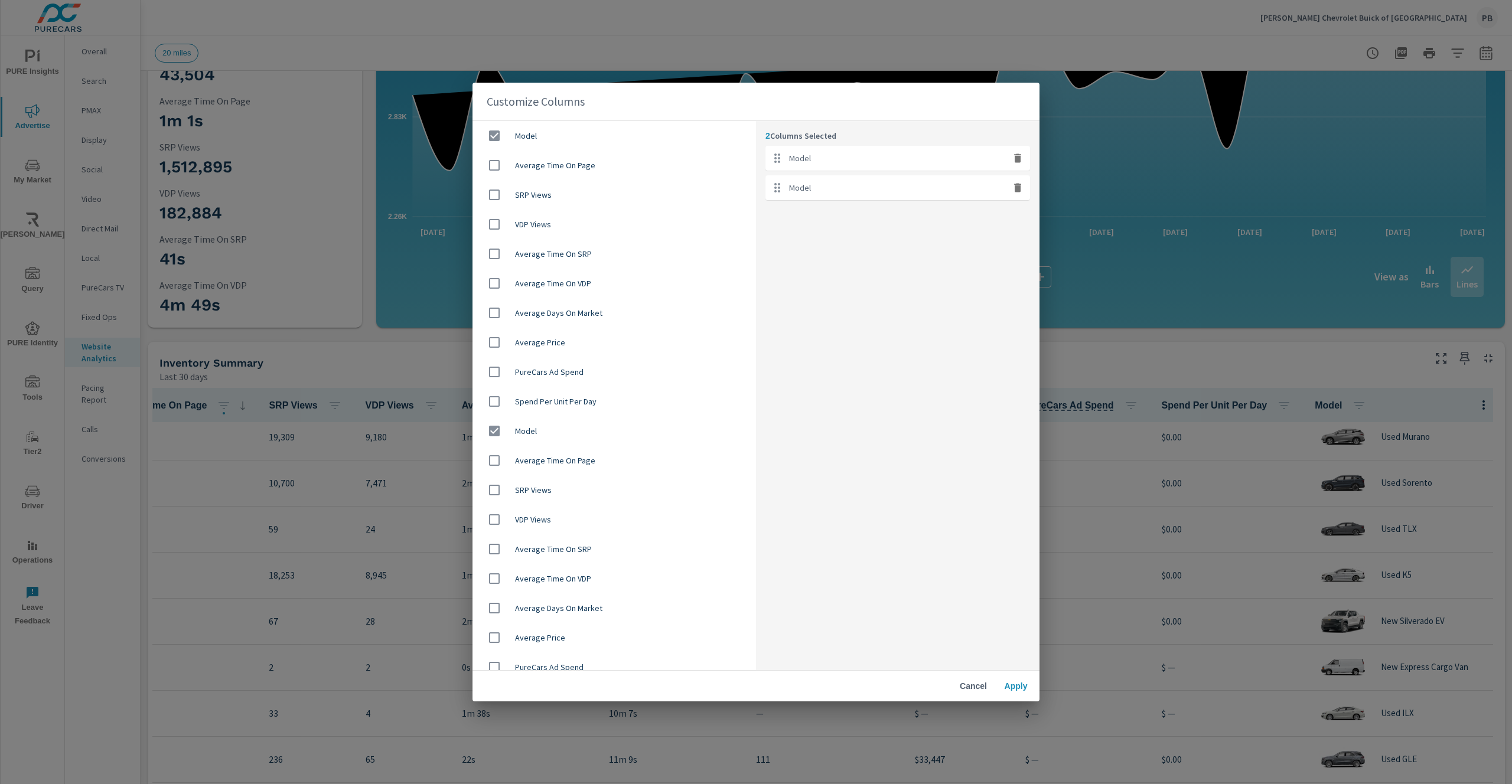
click at [1017, 681] on span "Apply" at bounding box center [1016, 686] width 28 height 10
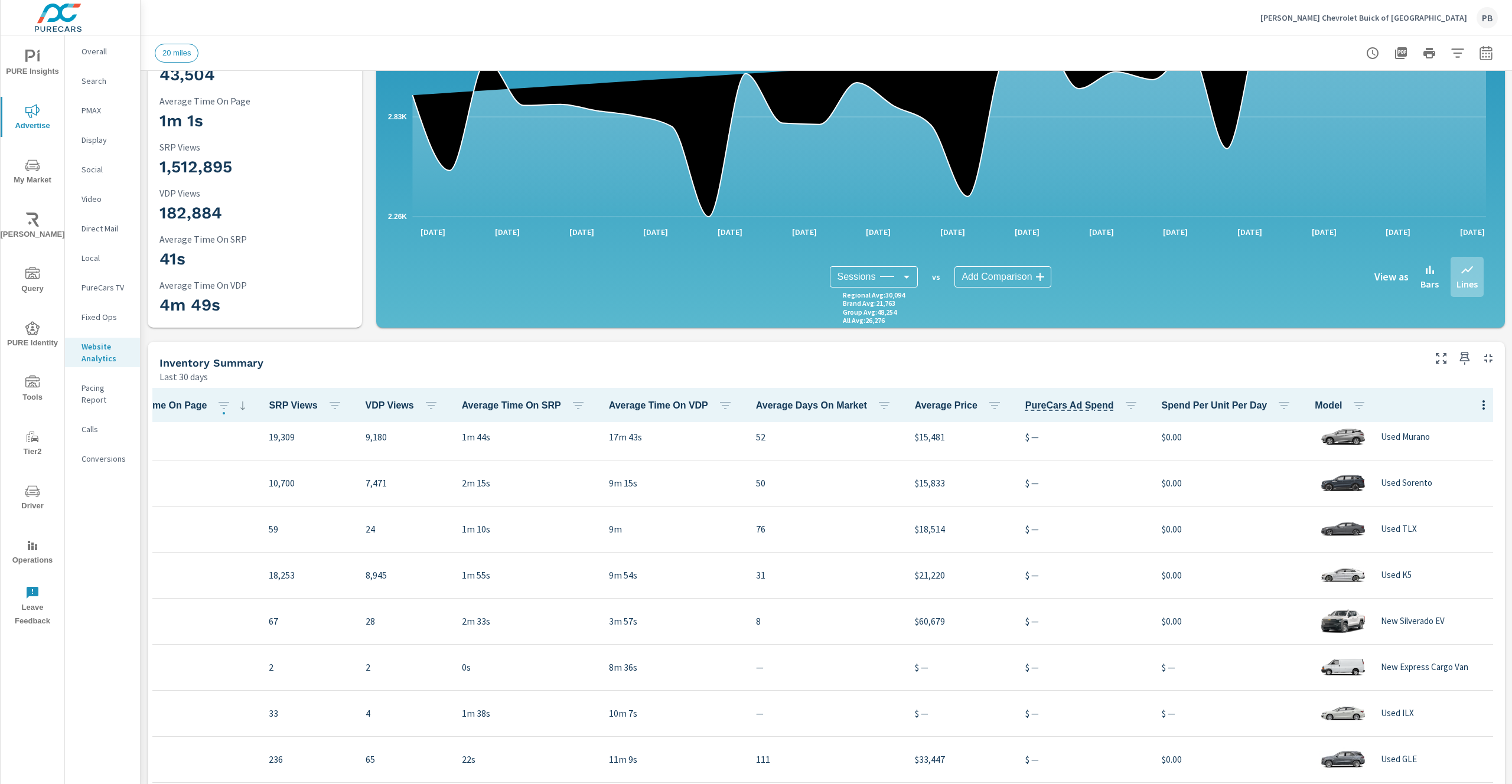
click at [28, 165] on icon "nav menu" at bounding box center [32, 165] width 14 height 14
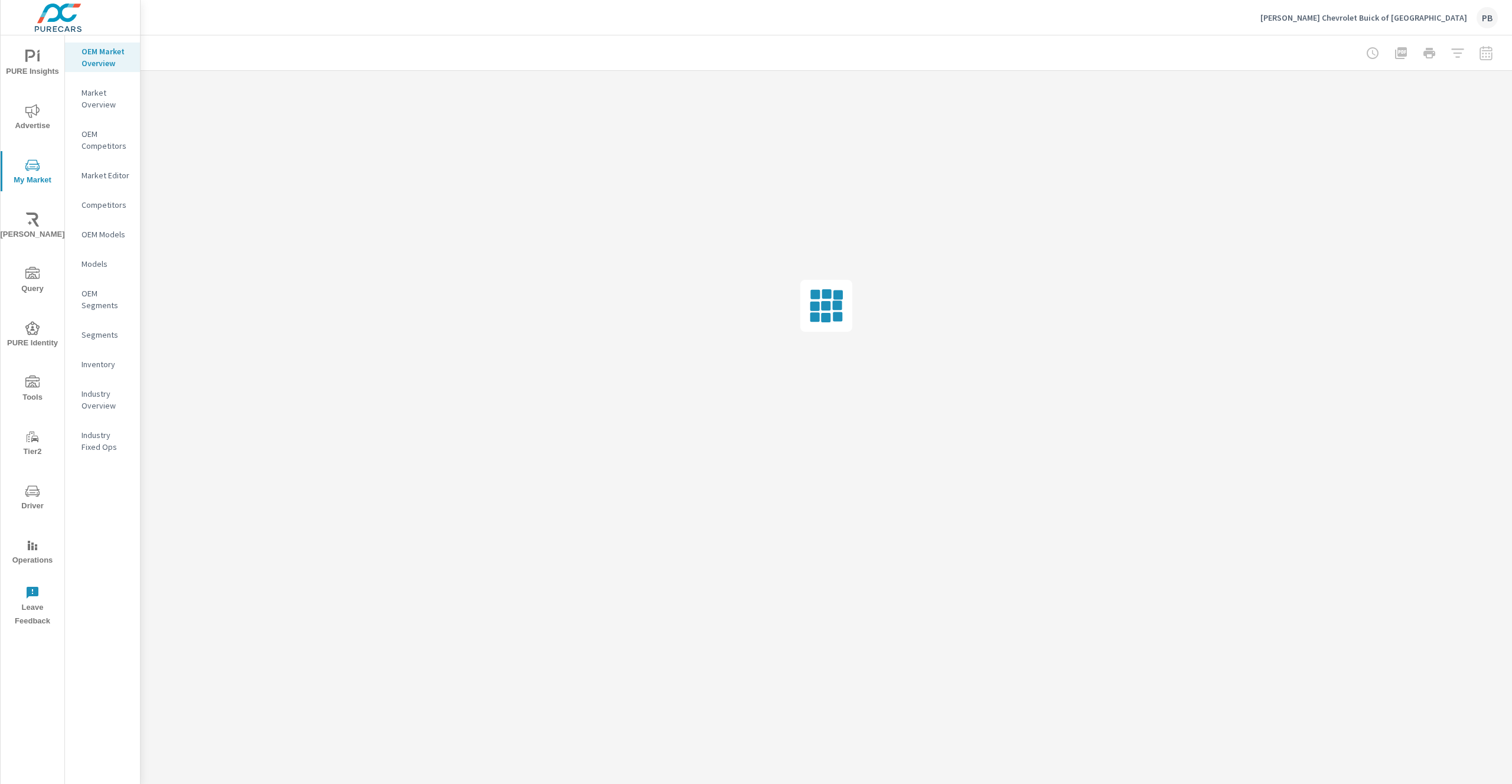
click at [105, 374] on nav "OEM Market Overview Market Overview OEM Competitors Market Editor Competitors O…" at bounding box center [103, 254] width 75 height 437
click at [105, 369] on p "Inventory" at bounding box center [106, 364] width 49 height 12
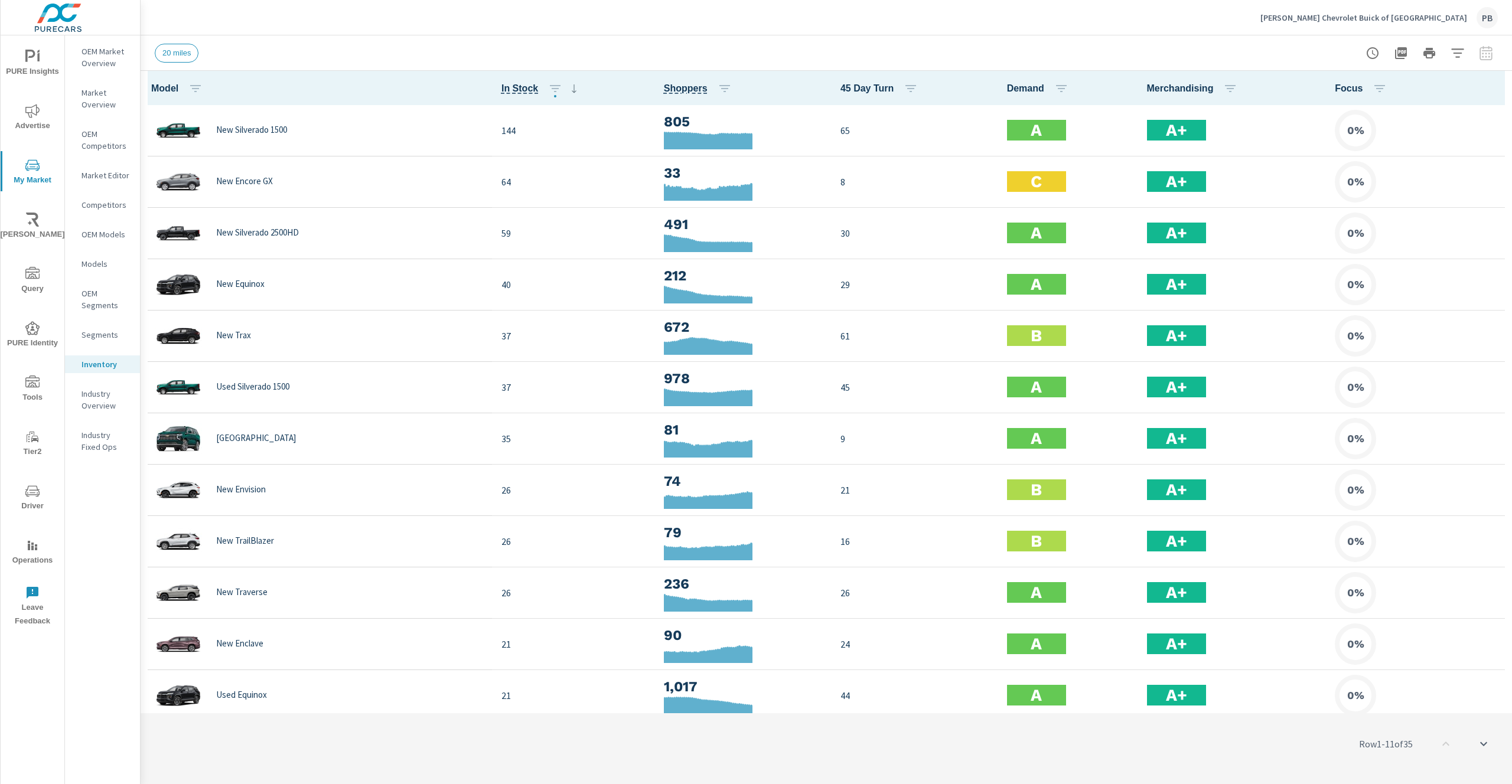
scroll to position [1, 0]
click at [1495, 91] on icon "button" at bounding box center [1496, 88] width 2 height 10
click at [1468, 222] on span "Market Comparison" at bounding box center [1457, 221] width 74 height 12
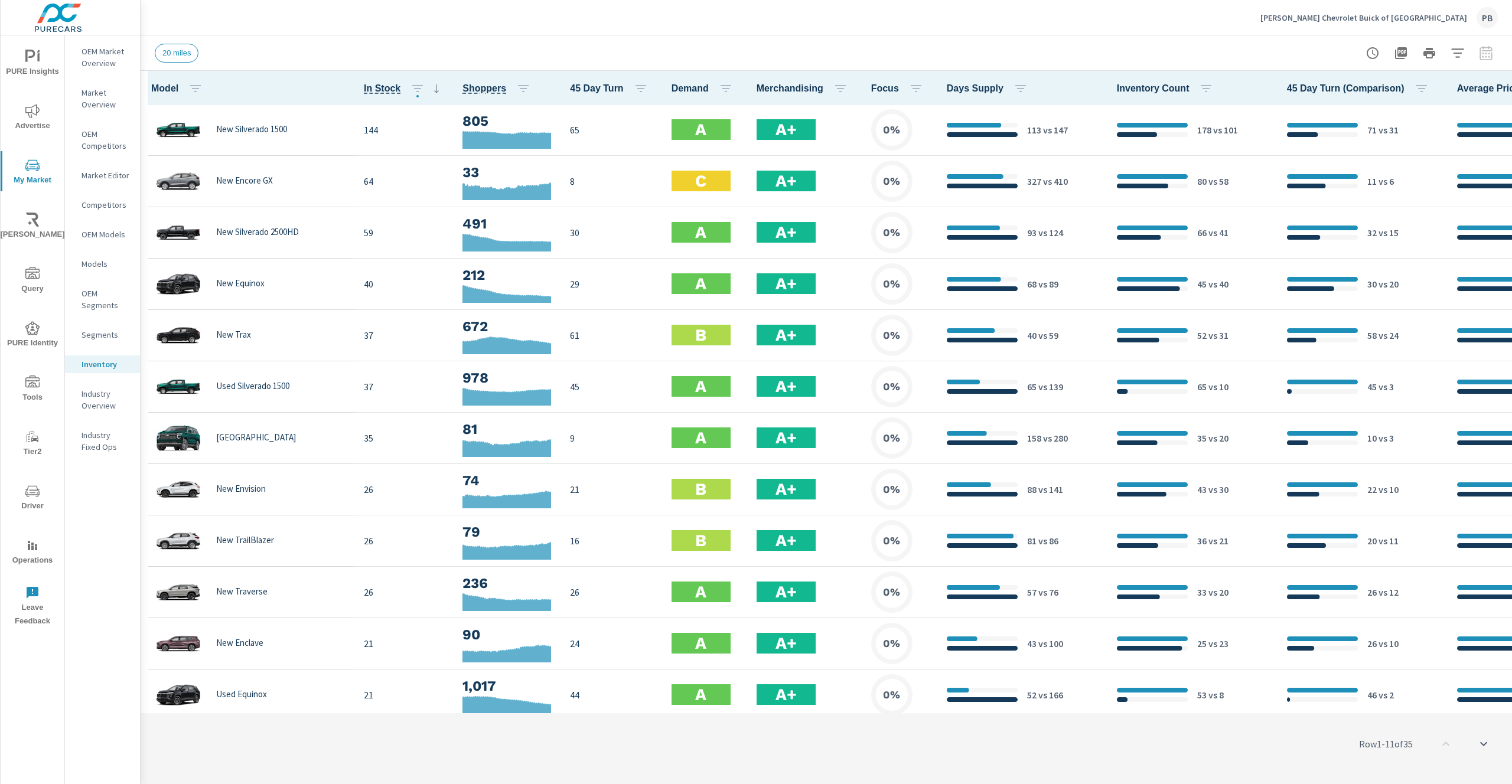
click at [1511, 90] on icon "button" at bounding box center [1534, 88] width 14 height 14
click at [1451, 275] on span "Customize columns..." at bounding box center [1457, 274] width 74 height 12
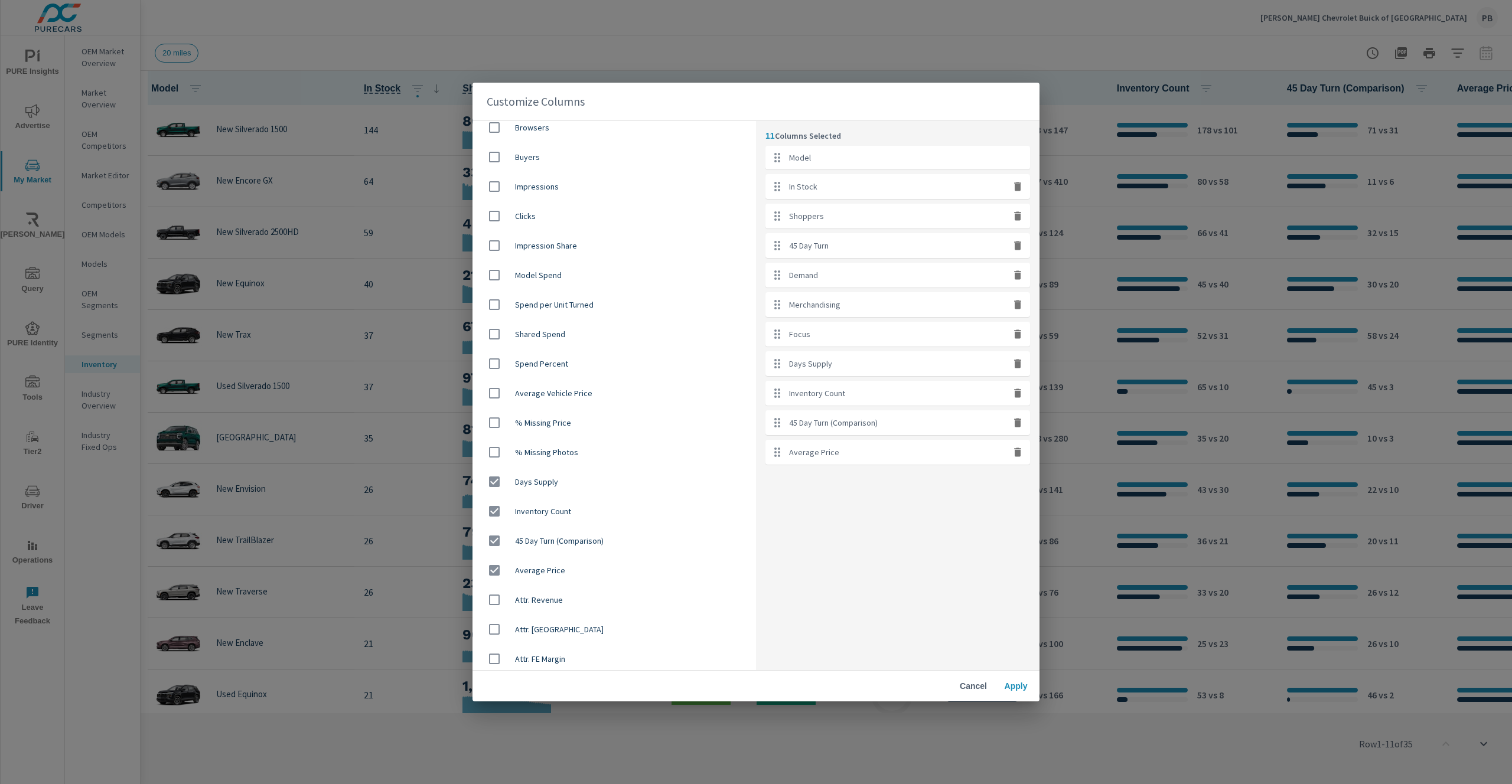
scroll to position [661, 0]
click at [971, 682] on span "Cancel" at bounding box center [974, 686] width 28 height 10
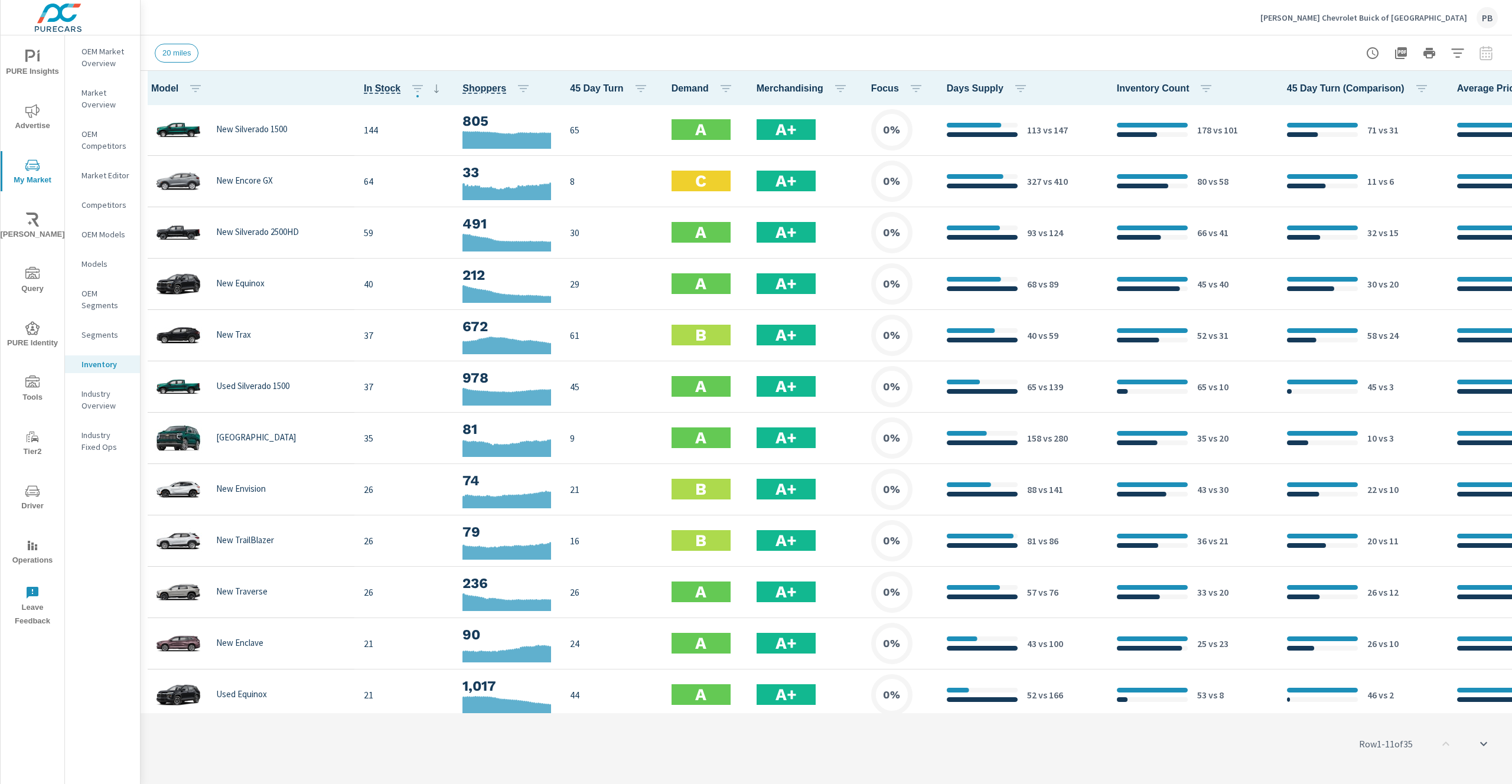
click at [1511, 88] on icon "button" at bounding box center [1534, 88] width 14 height 14
click at [1301, 64] on div at bounding box center [756, 392] width 1512 height 784
click at [1490, 741] on icon "scroll to bottom" at bounding box center [1484, 744] width 14 height 14
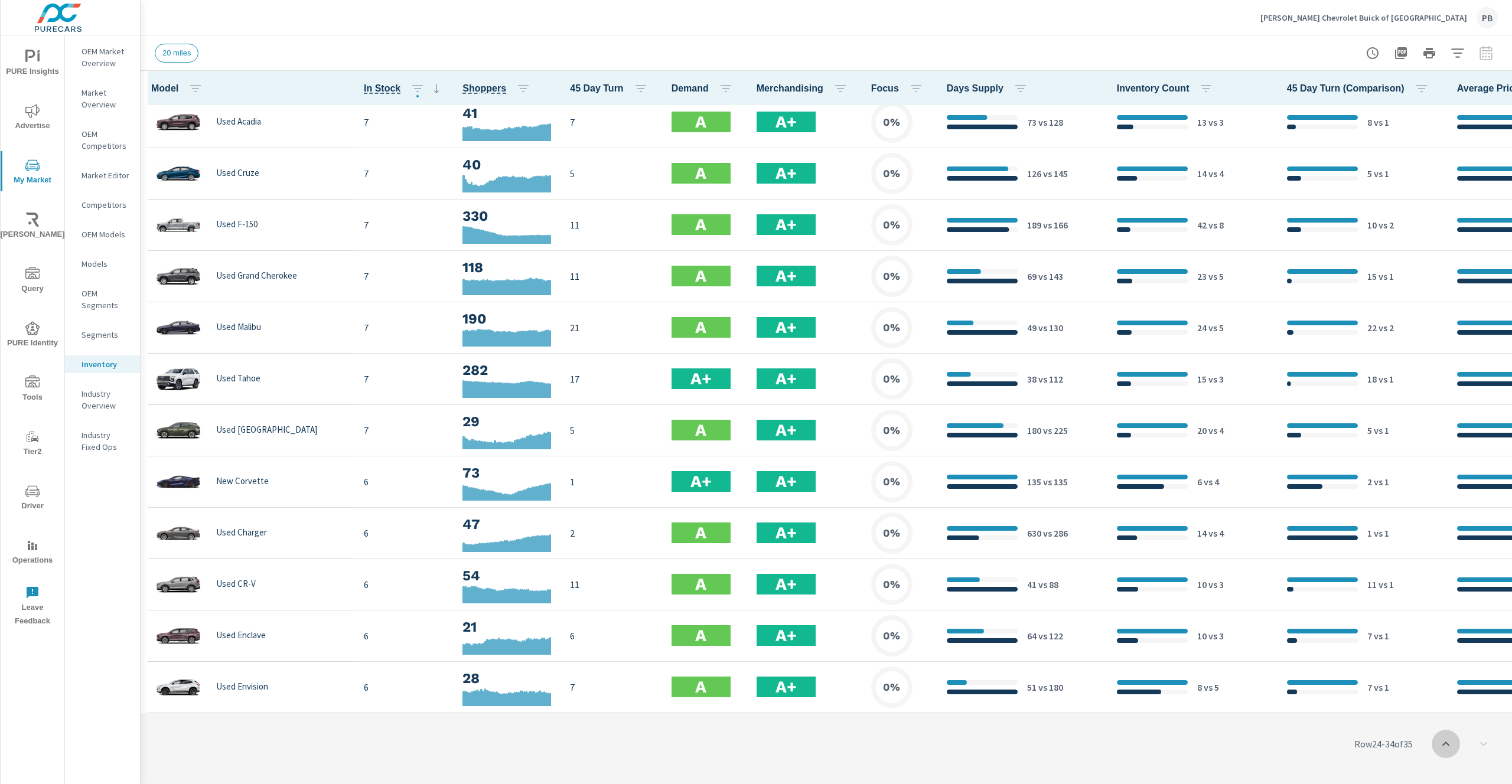
click at [1450, 743] on icon "scroll to top" at bounding box center [1445, 744] width 14 height 14
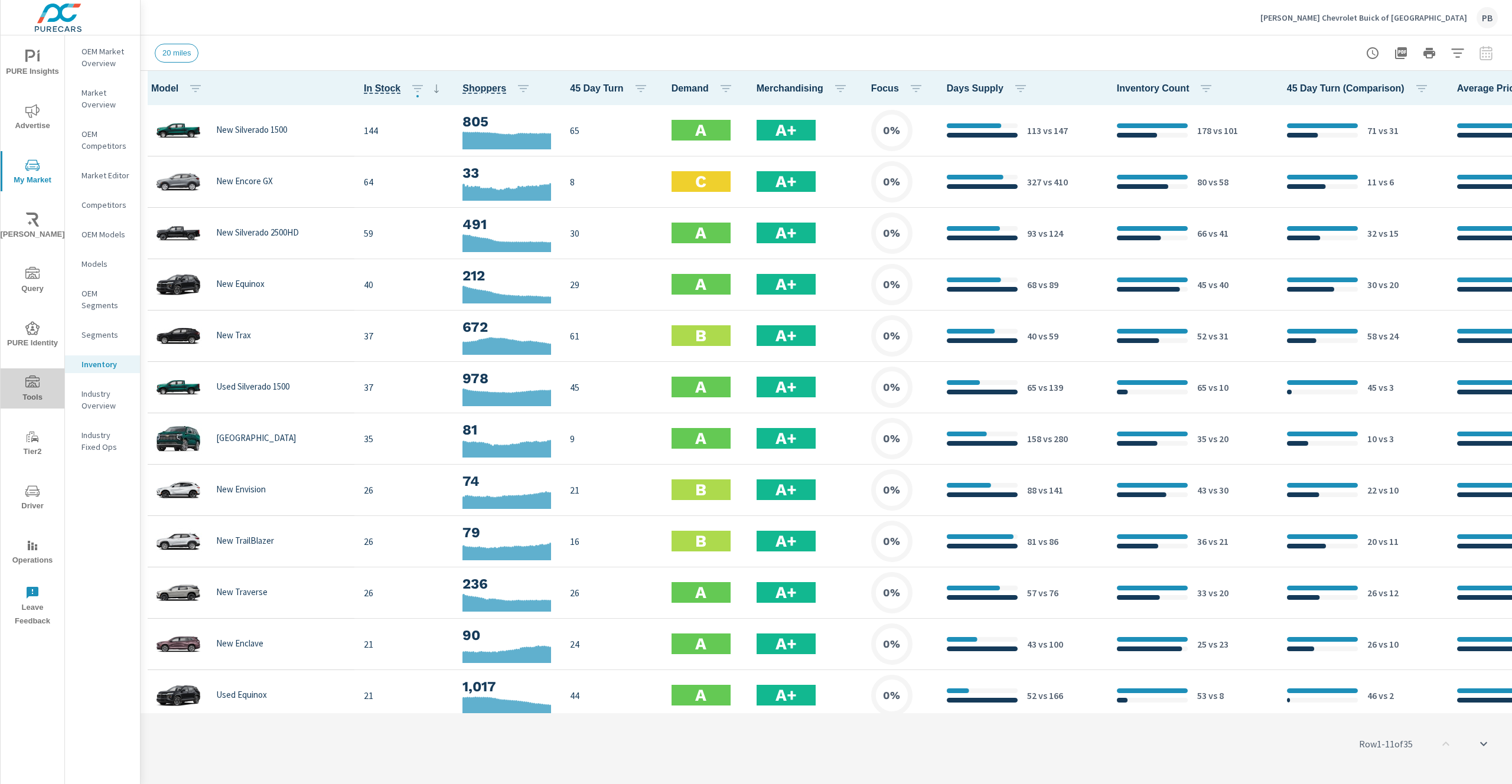
click at [32, 391] on span "Tools" at bounding box center [33, 390] width 57 height 29
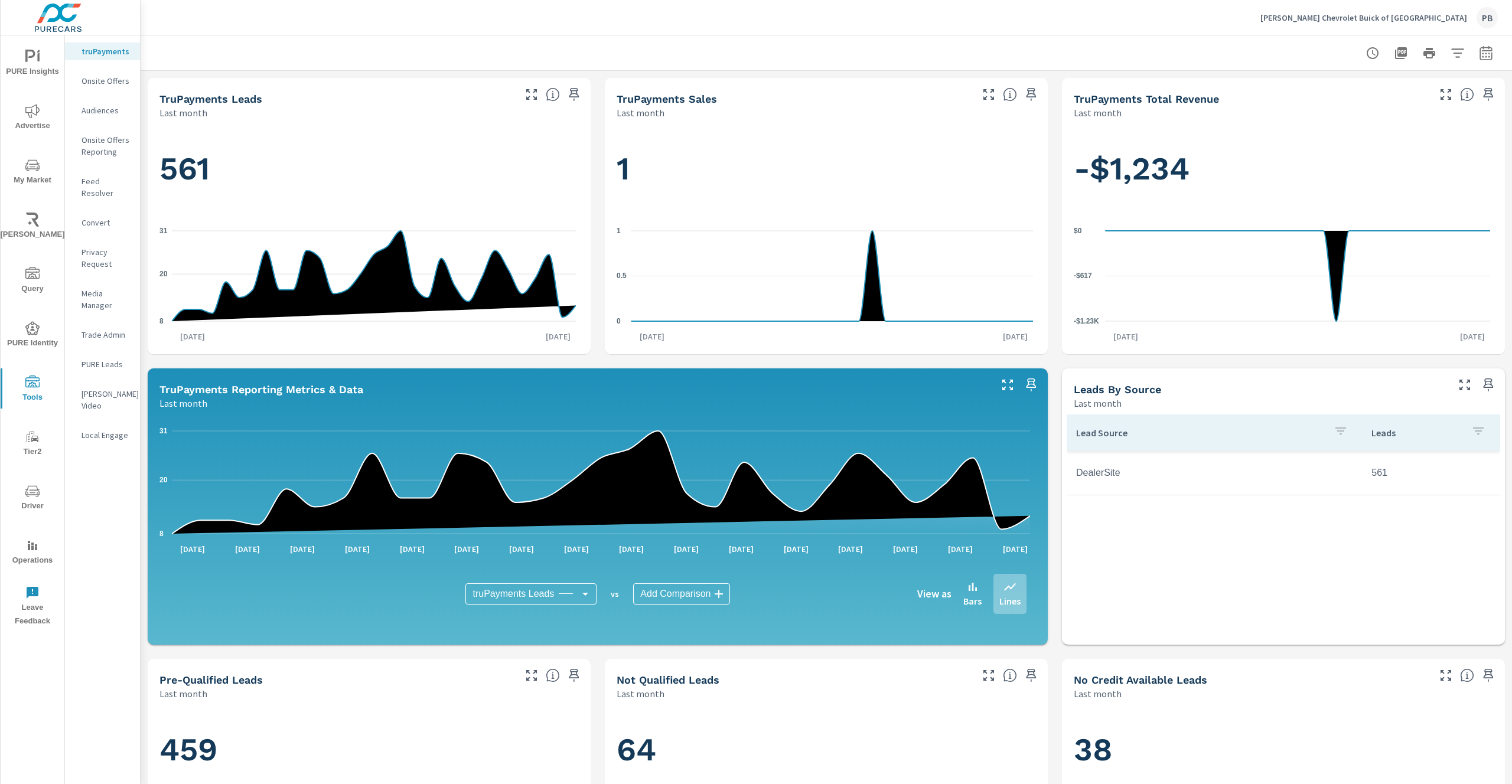
scroll to position [1, 0]
click at [32, 511] on span "Driver" at bounding box center [33, 498] width 57 height 29
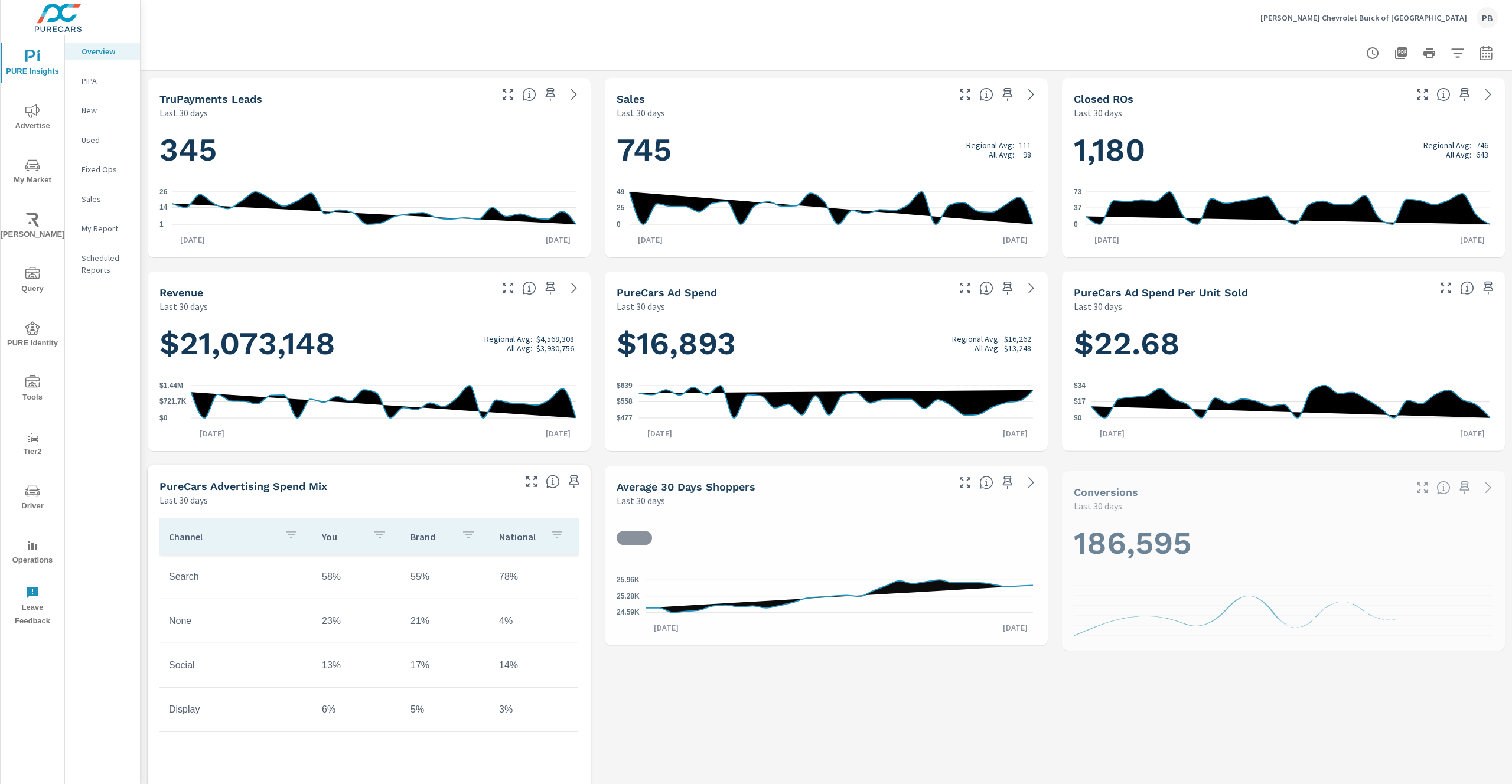
scroll to position [1, 0]
